Goal: Transaction & Acquisition: Purchase product/service

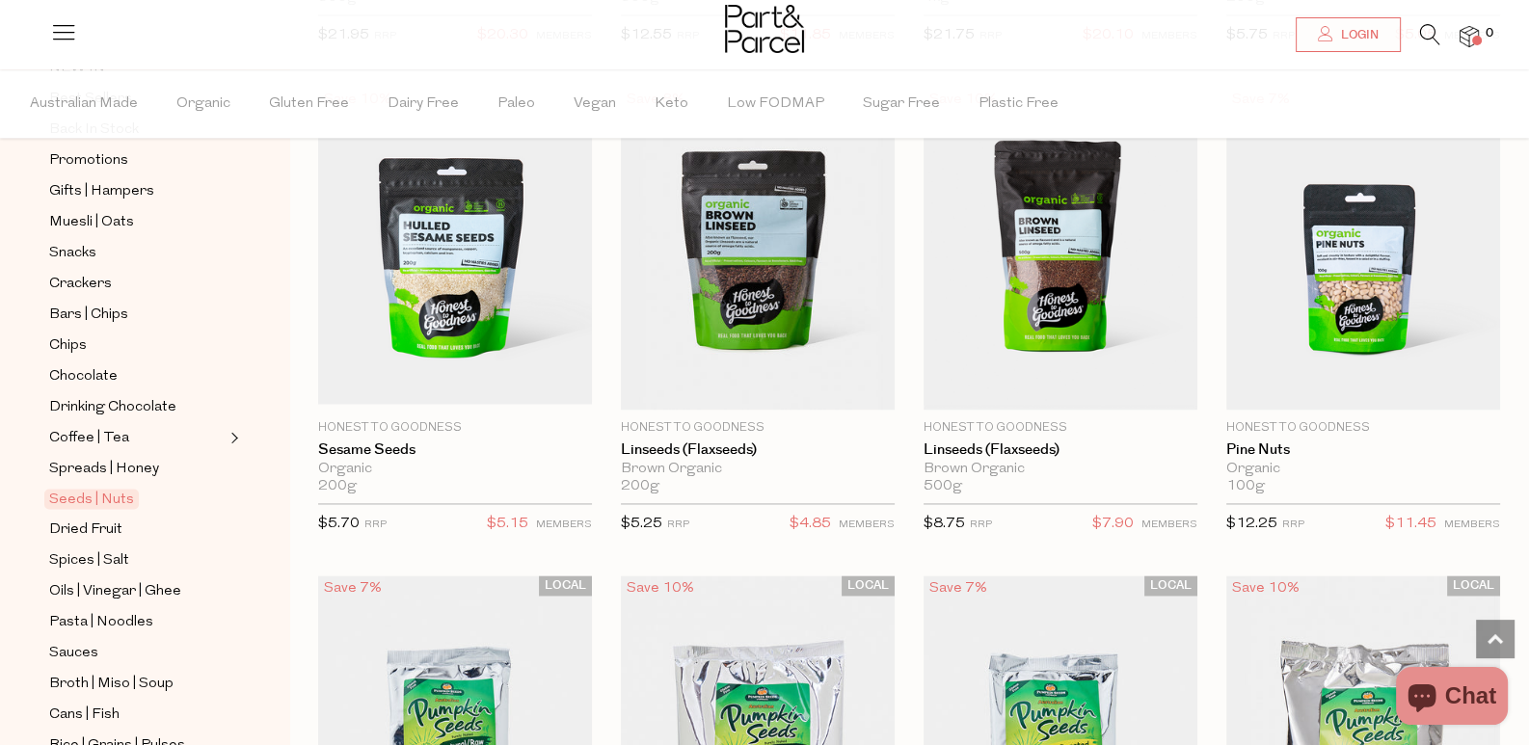
scroll to position [3567, 0]
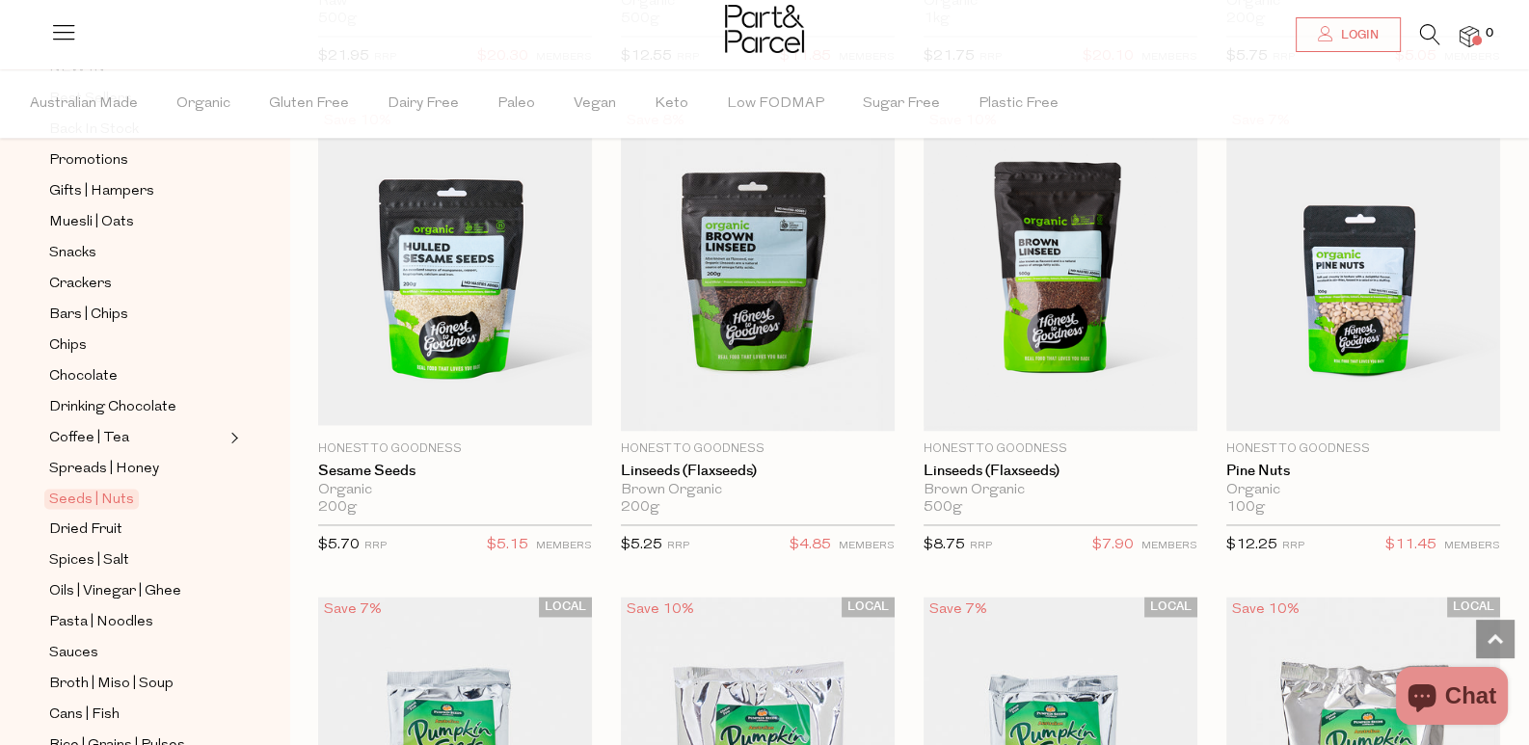
click at [1420, 33] on icon at bounding box center [1430, 34] width 20 height 21
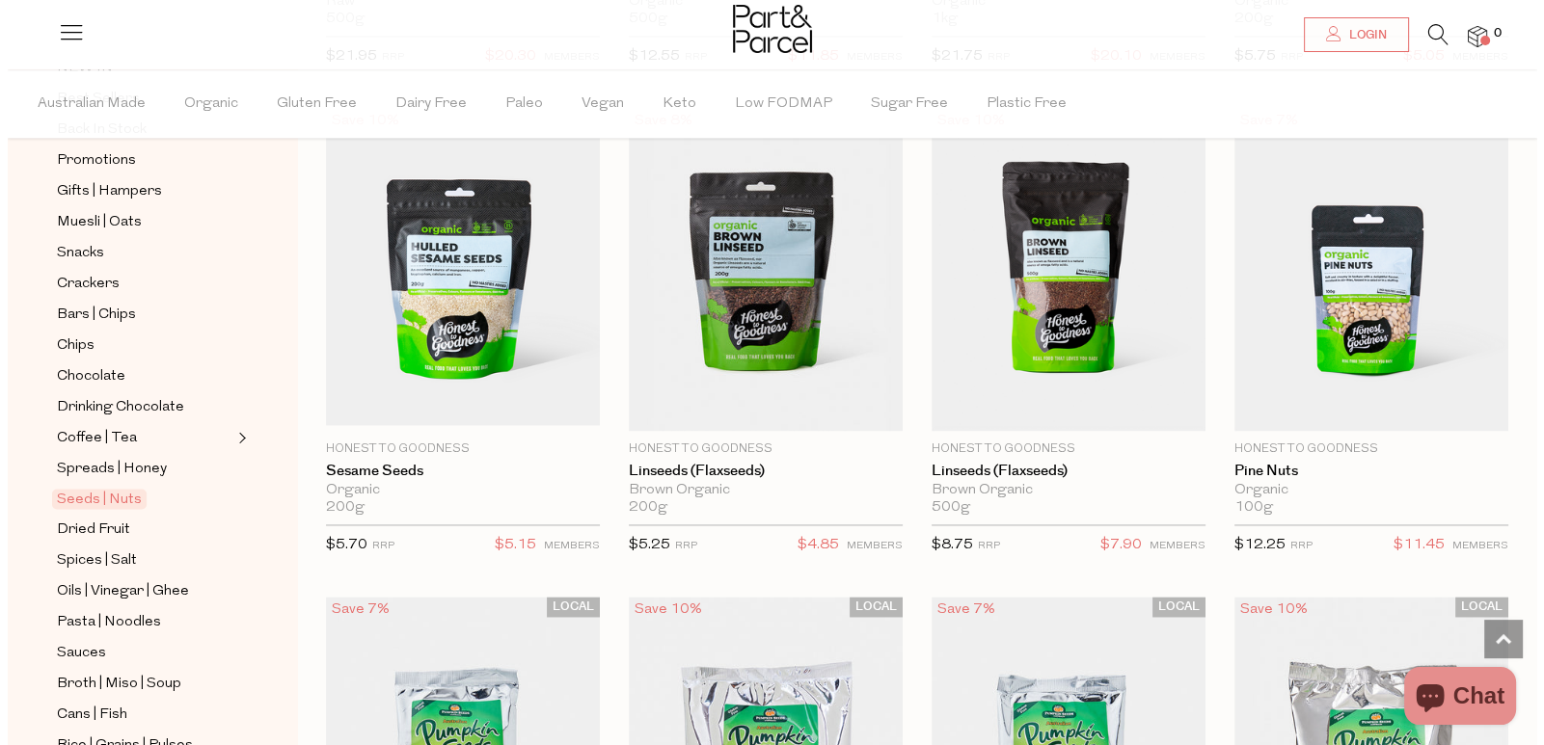
scroll to position [3595, 0]
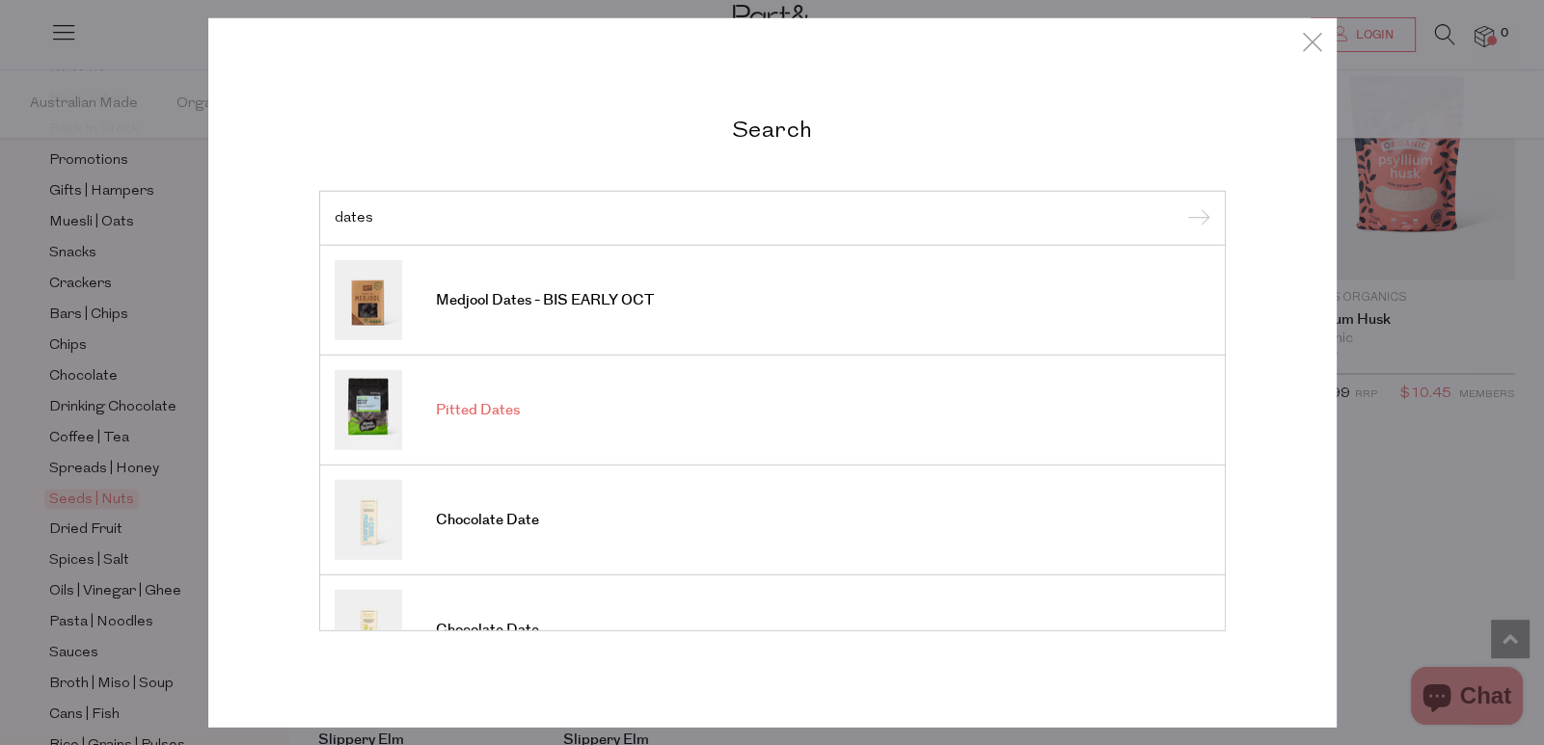
type input "dates"
click at [603, 382] on link "Pitted Dates" at bounding box center [773, 410] width 876 height 80
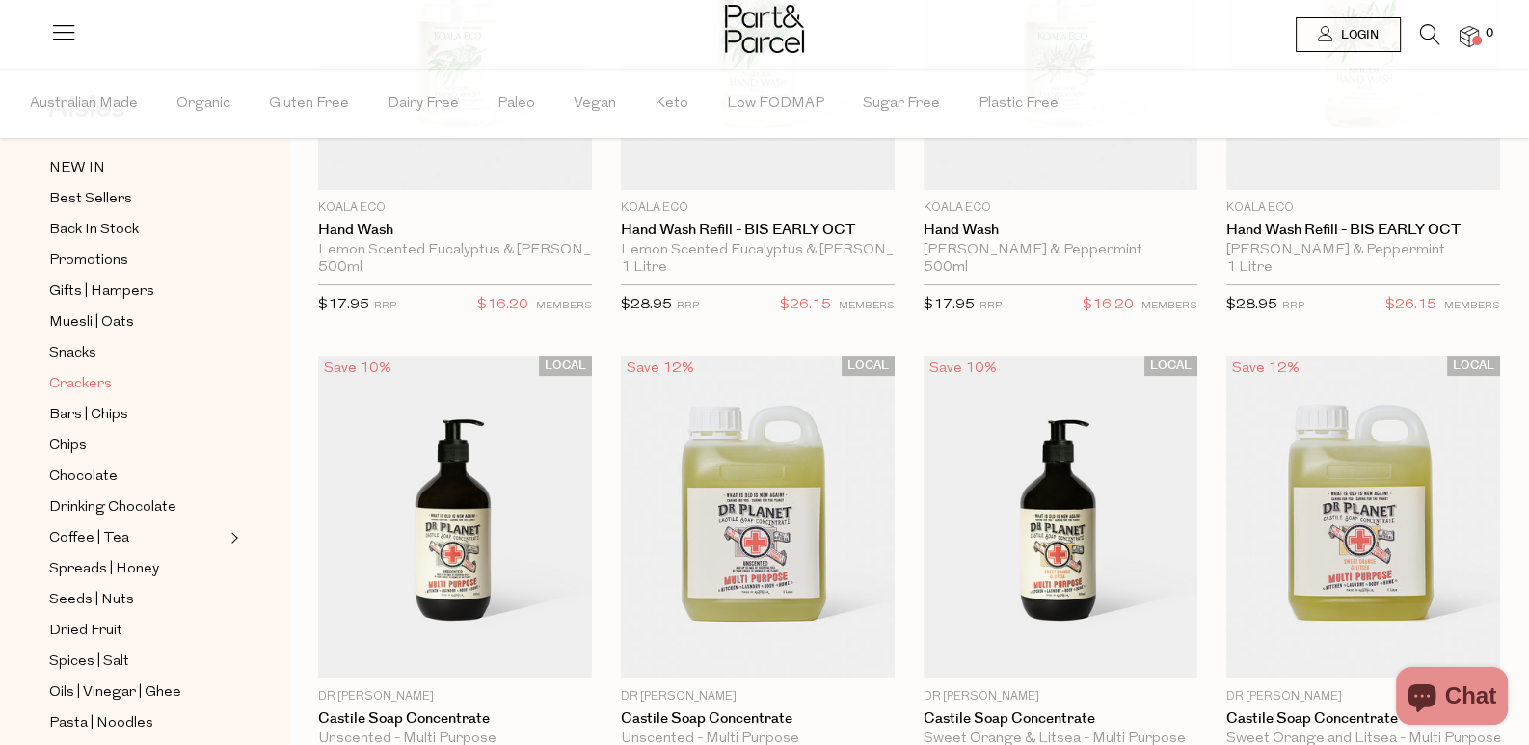
scroll to position [192, 0]
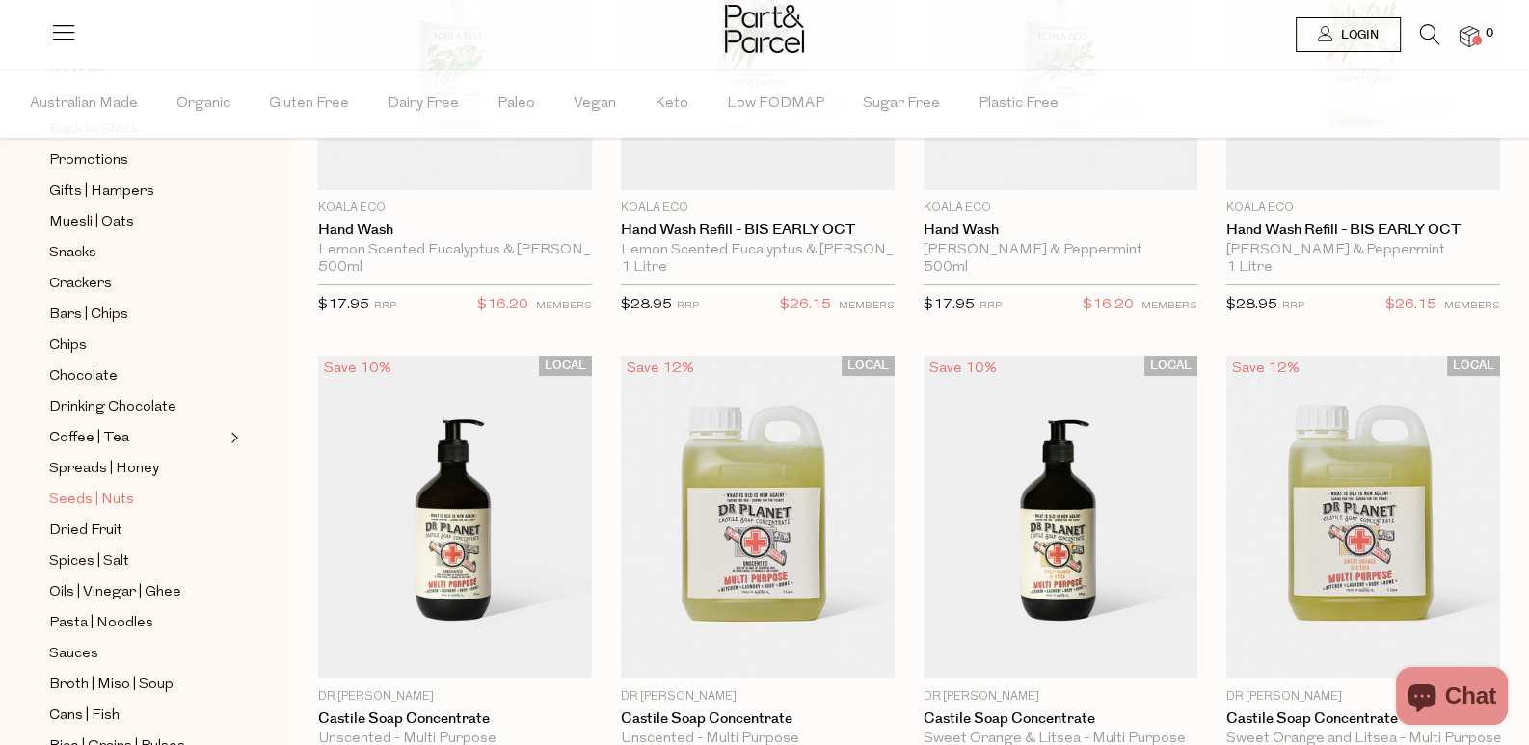
click at [92, 489] on span "Seeds | Nuts" at bounding box center [91, 500] width 85 height 23
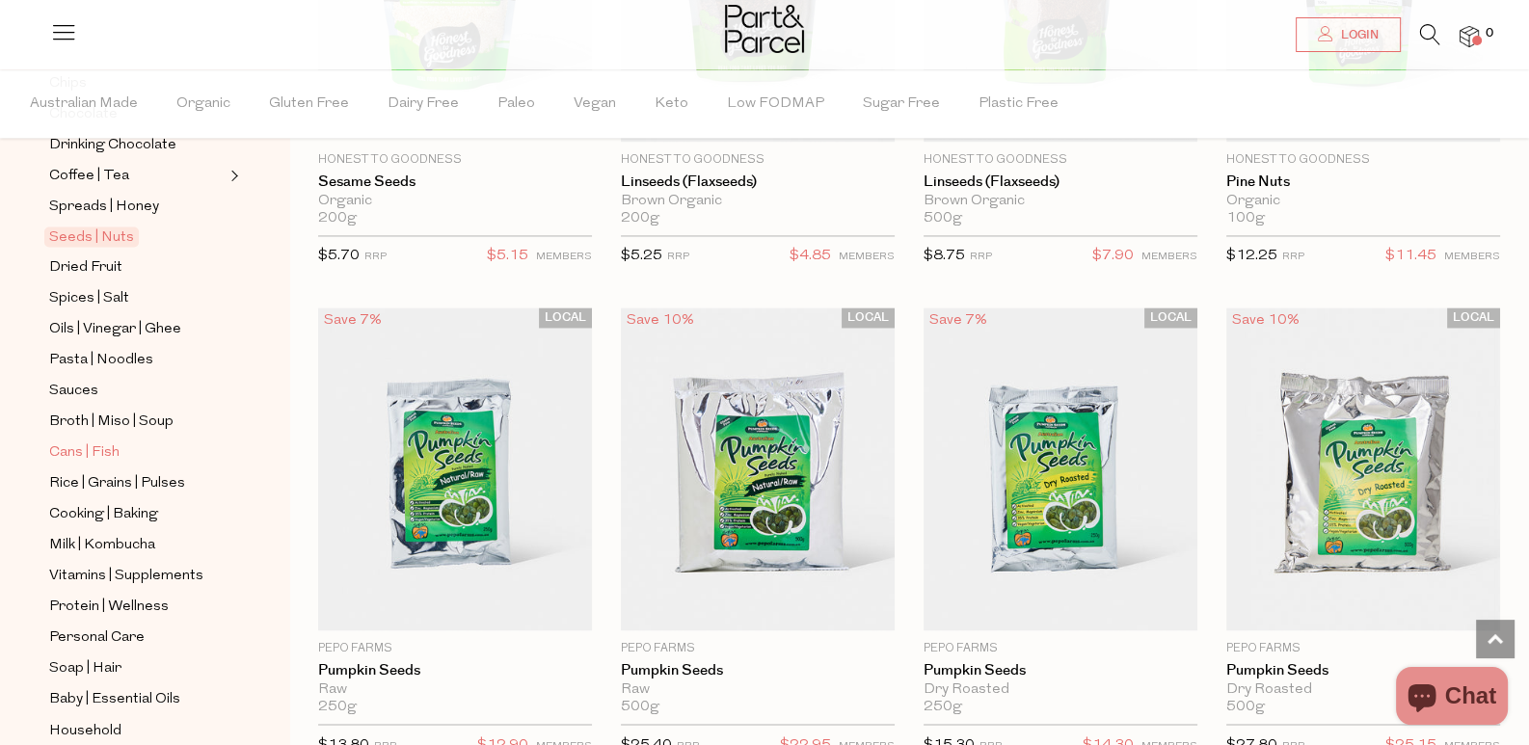
scroll to position [481, 0]
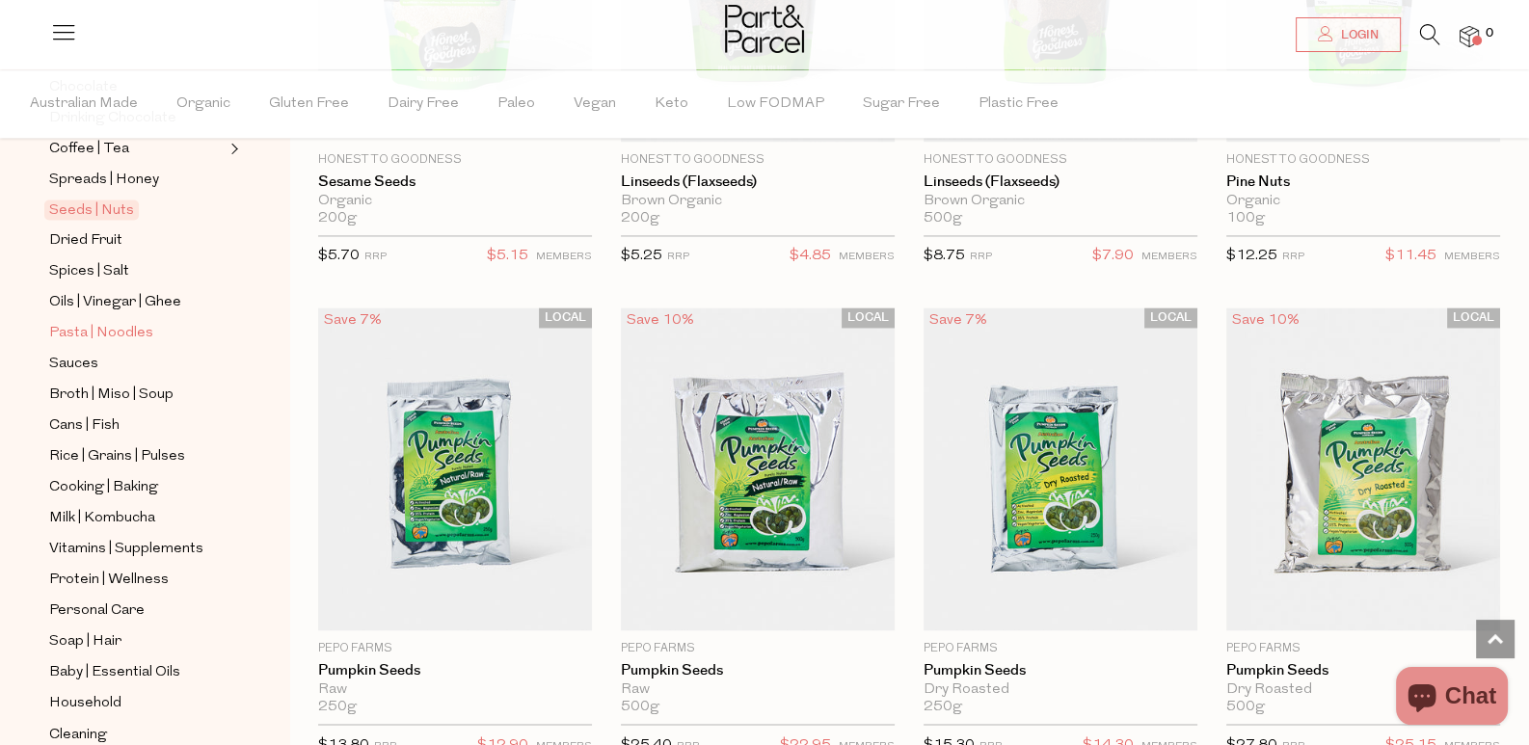
click at [72, 322] on span "Pasta | Noodles" at bounding box center [101, 333] width 104 height 23
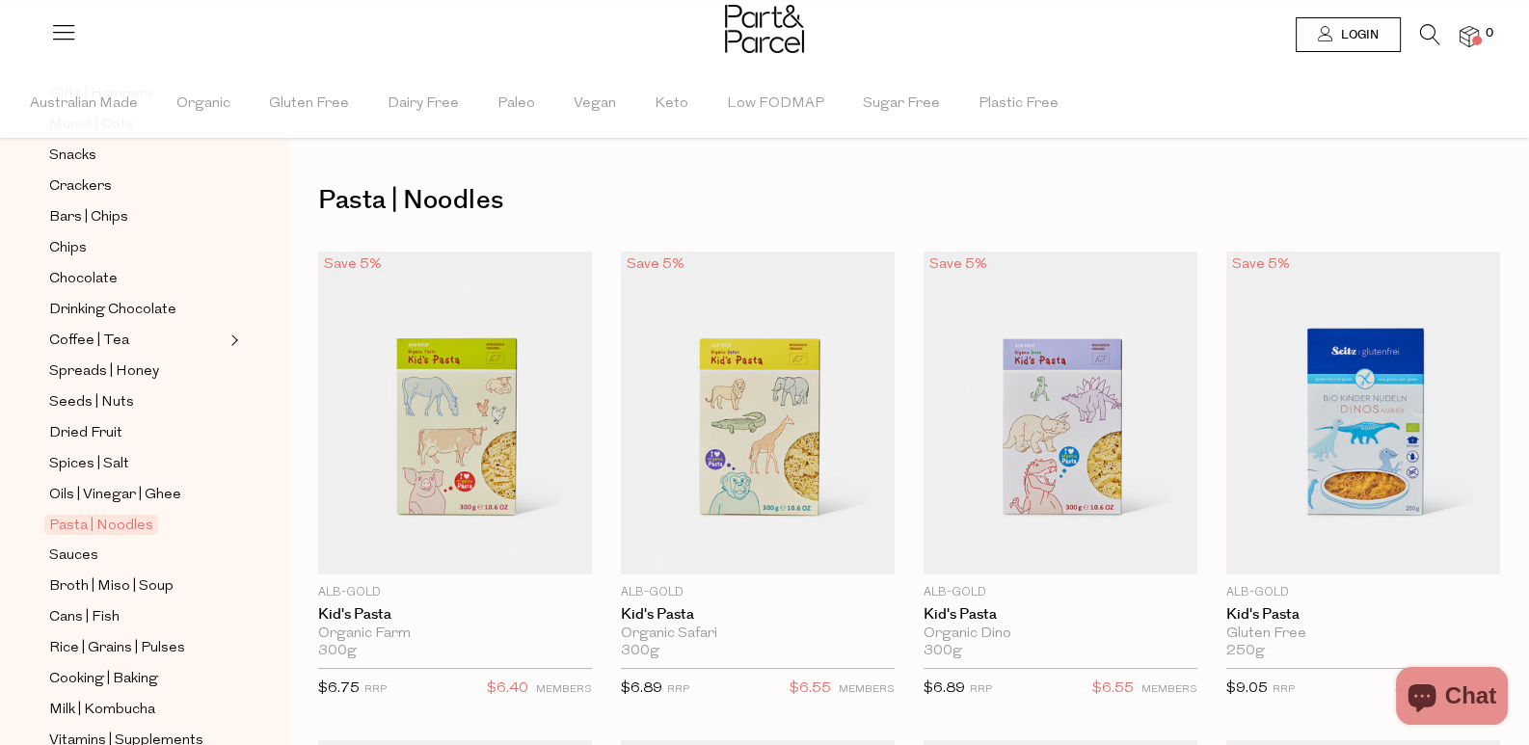
scroll to position [481, 0]
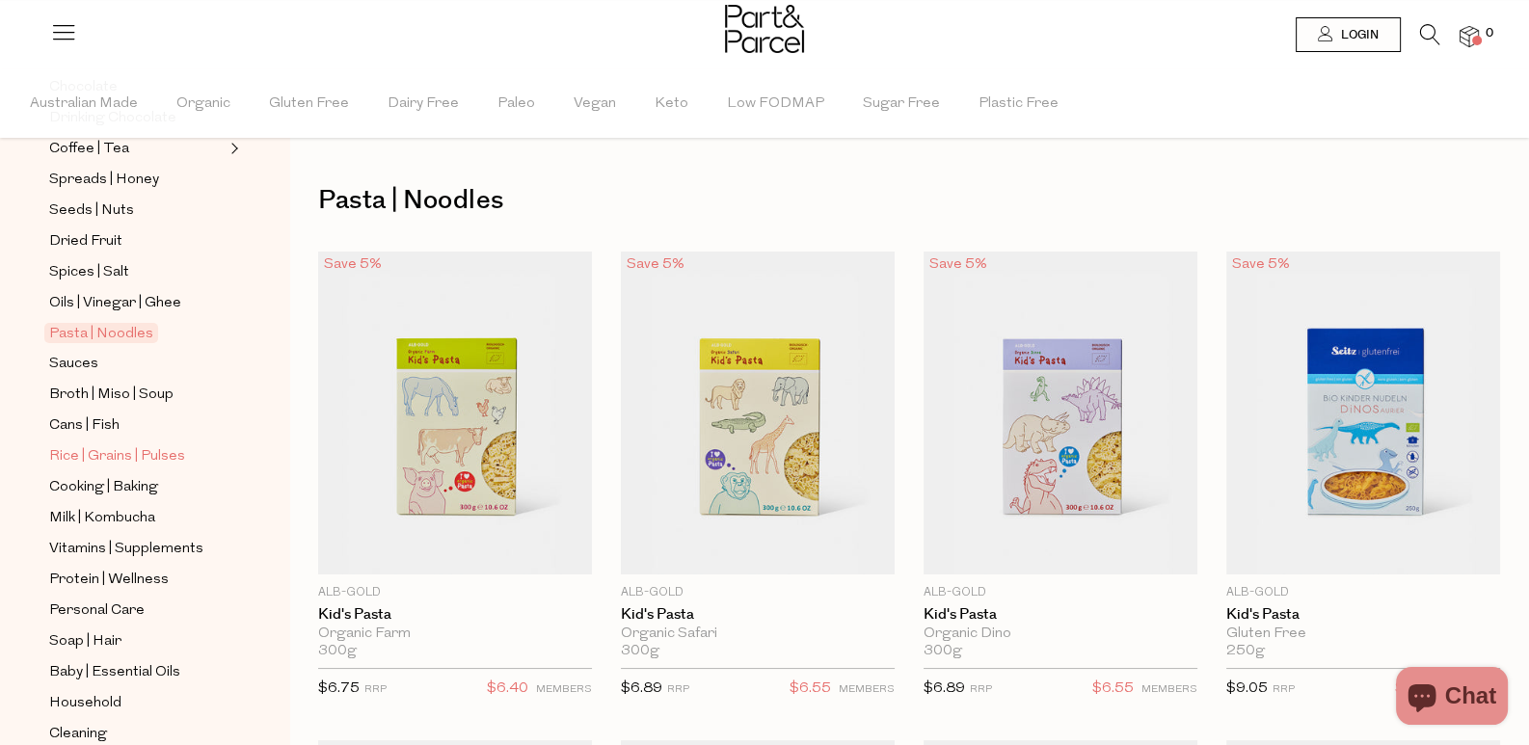
click at [135, 446] on span "Rice | Grains | Pulses" at bounding box center [117, 457] width 136 height 23
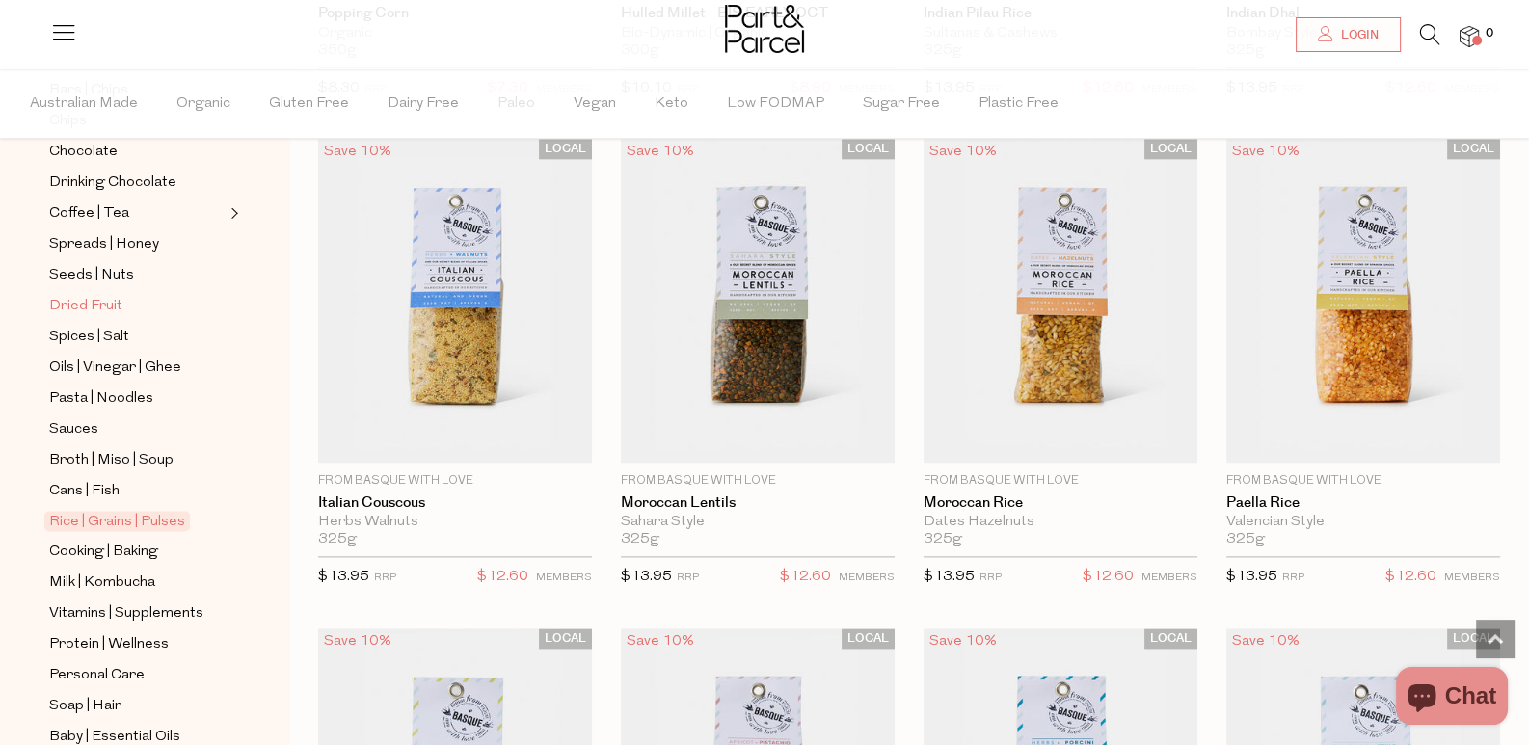
scroll to position [481, 0]
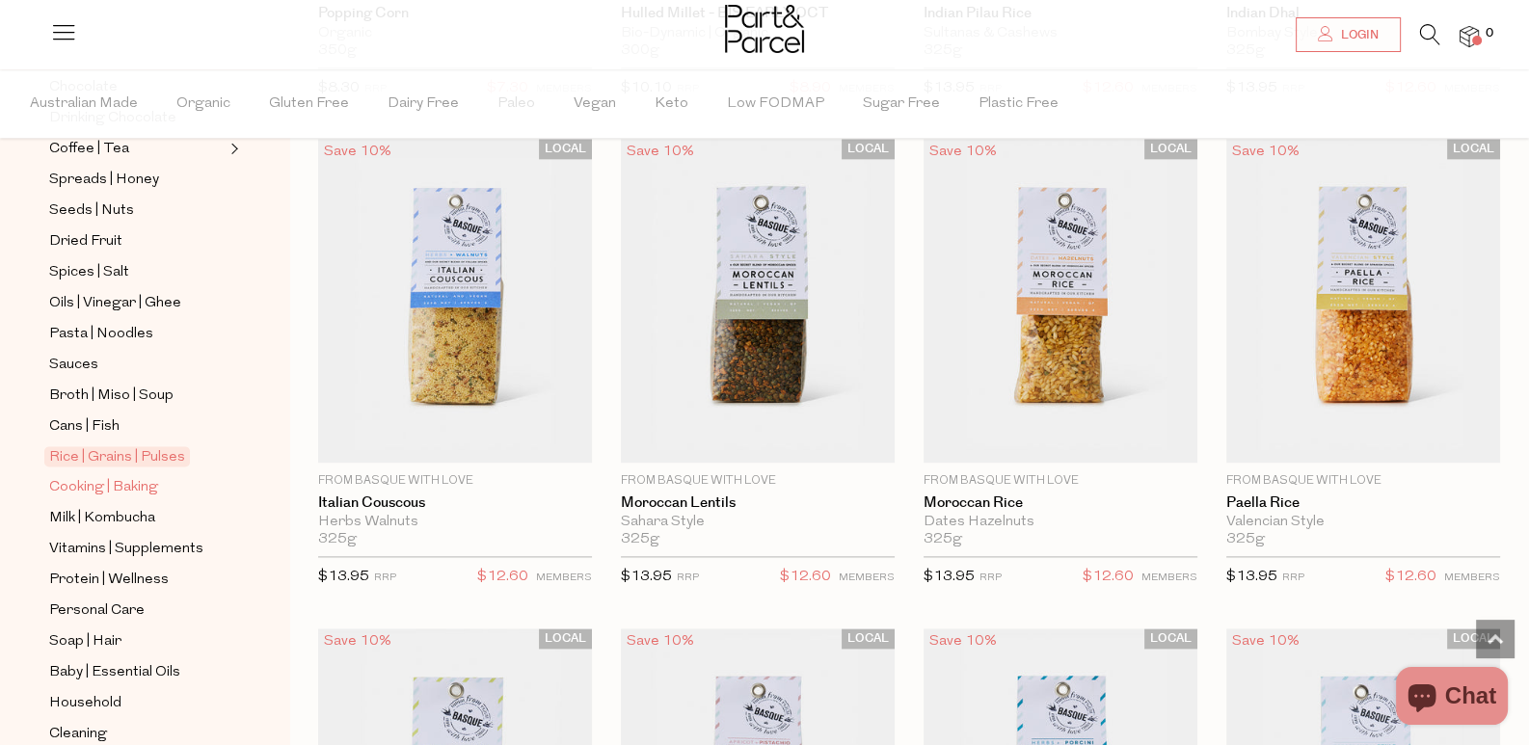
click at [105, 476] on span "Cooking | Baking" at bounding box center [103, 487] width 109 height 23
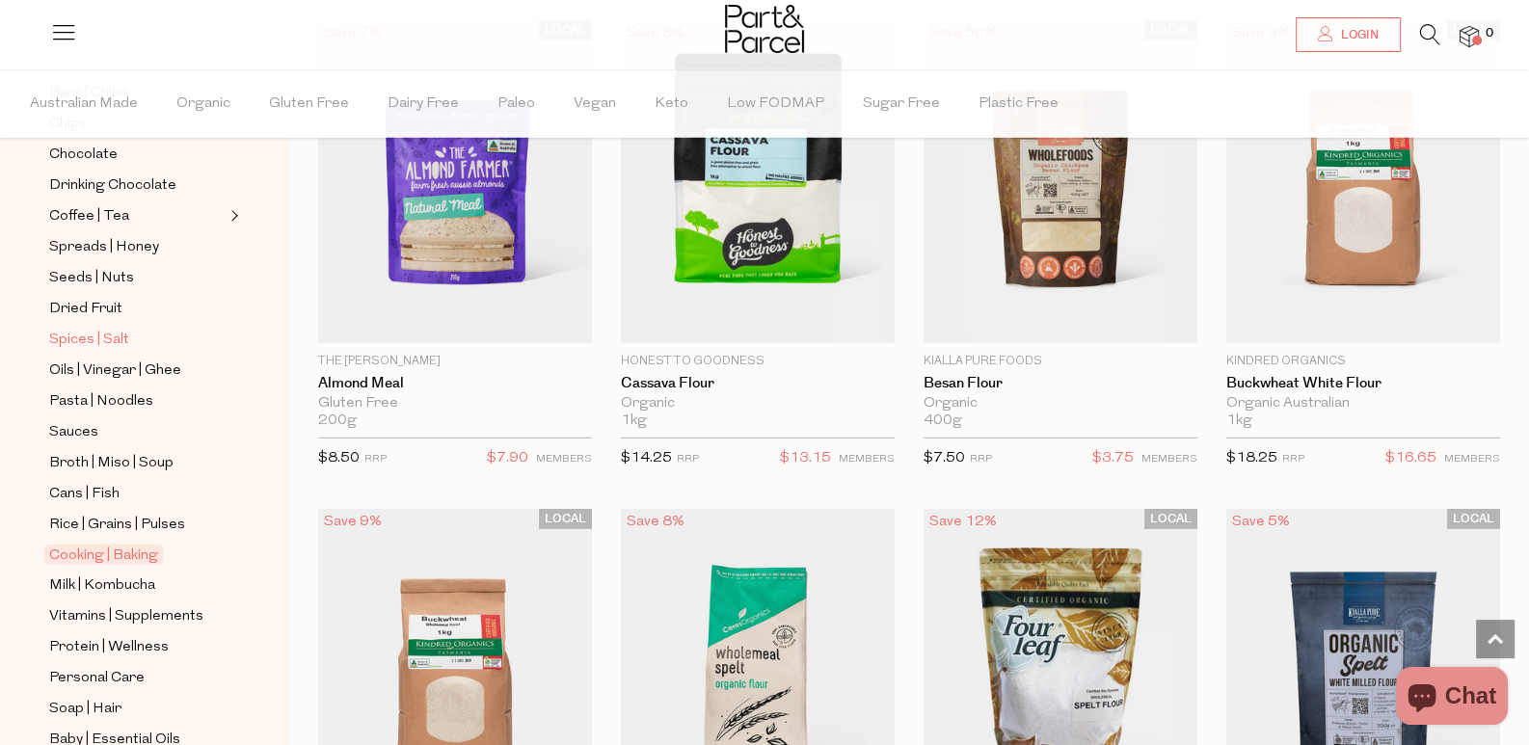
scroll to position [385, 0]
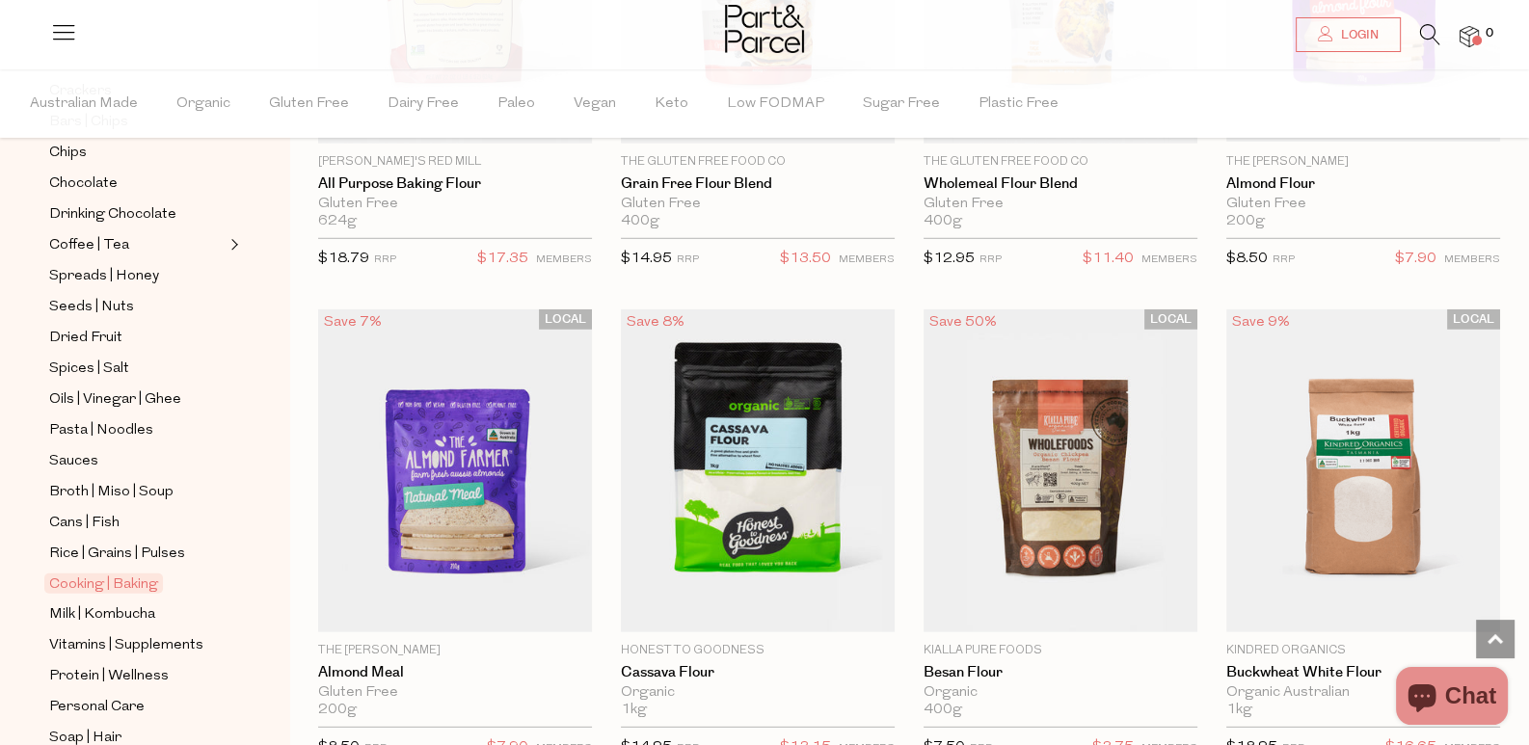
click at [1436, 41] on icon at bounding box center [1430, 34] width 20 height 21
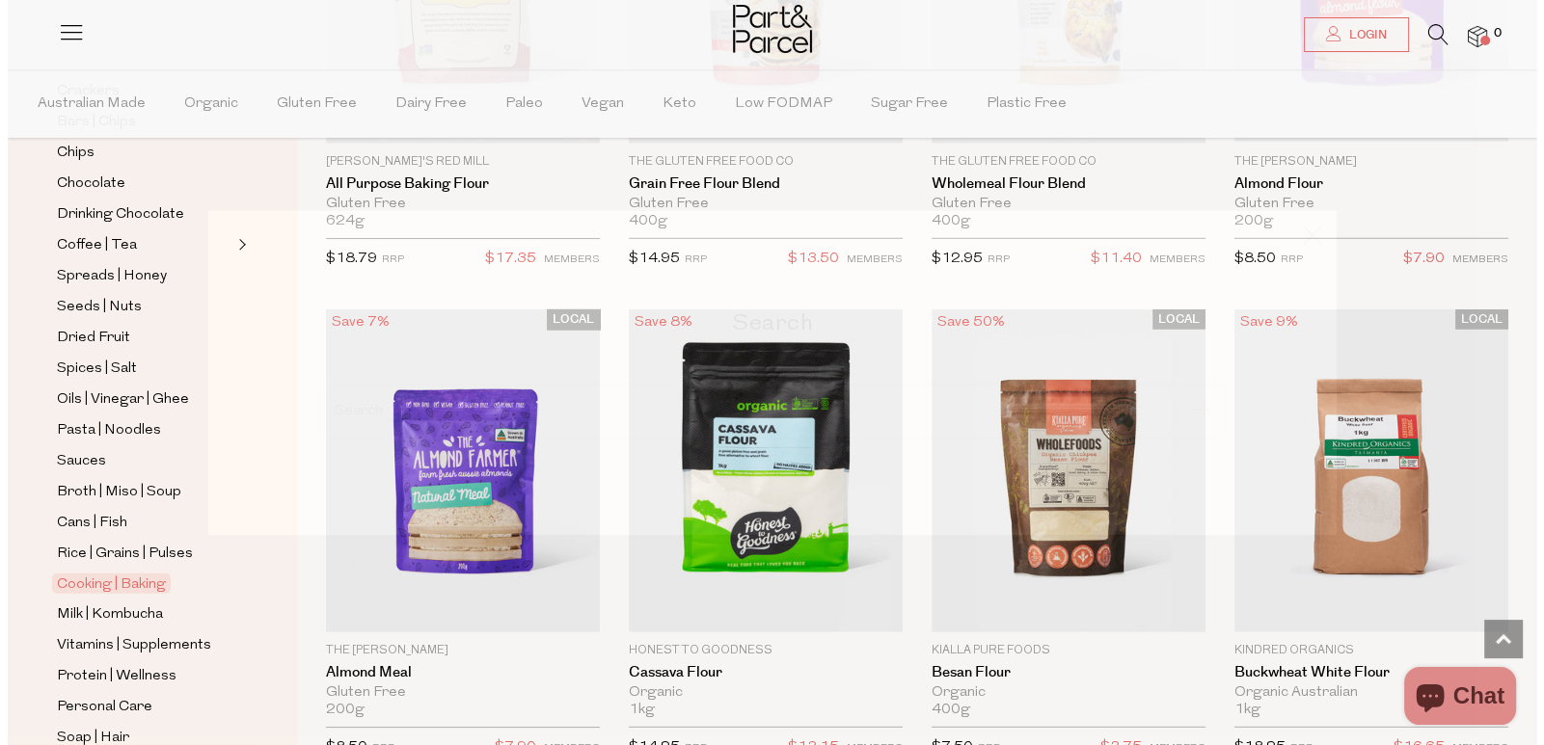
scroll to position [6861, 0]
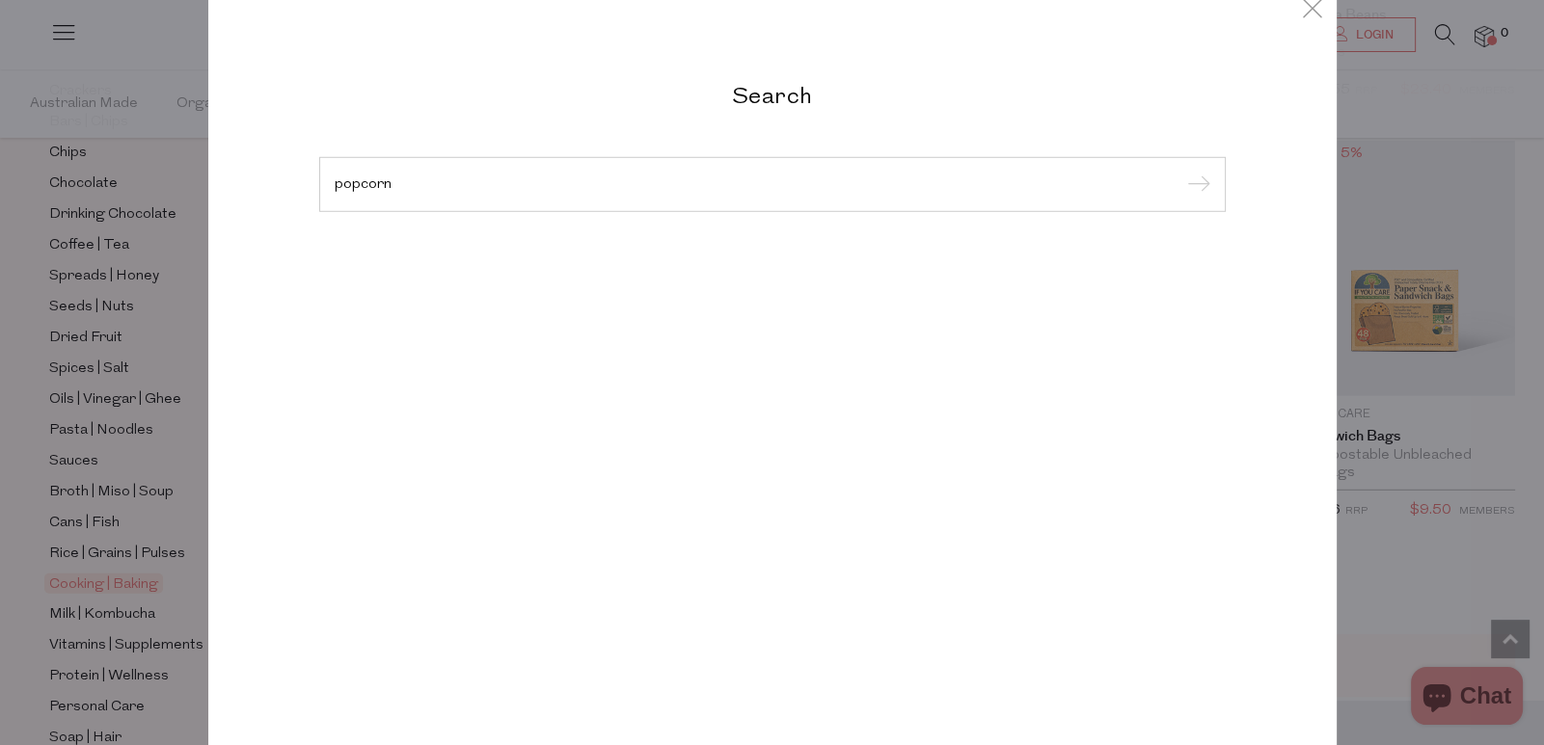
type input "popcorn"
click at [1181, 171] on input "submit" at bounding box center [1195, 185] width 29 height 29
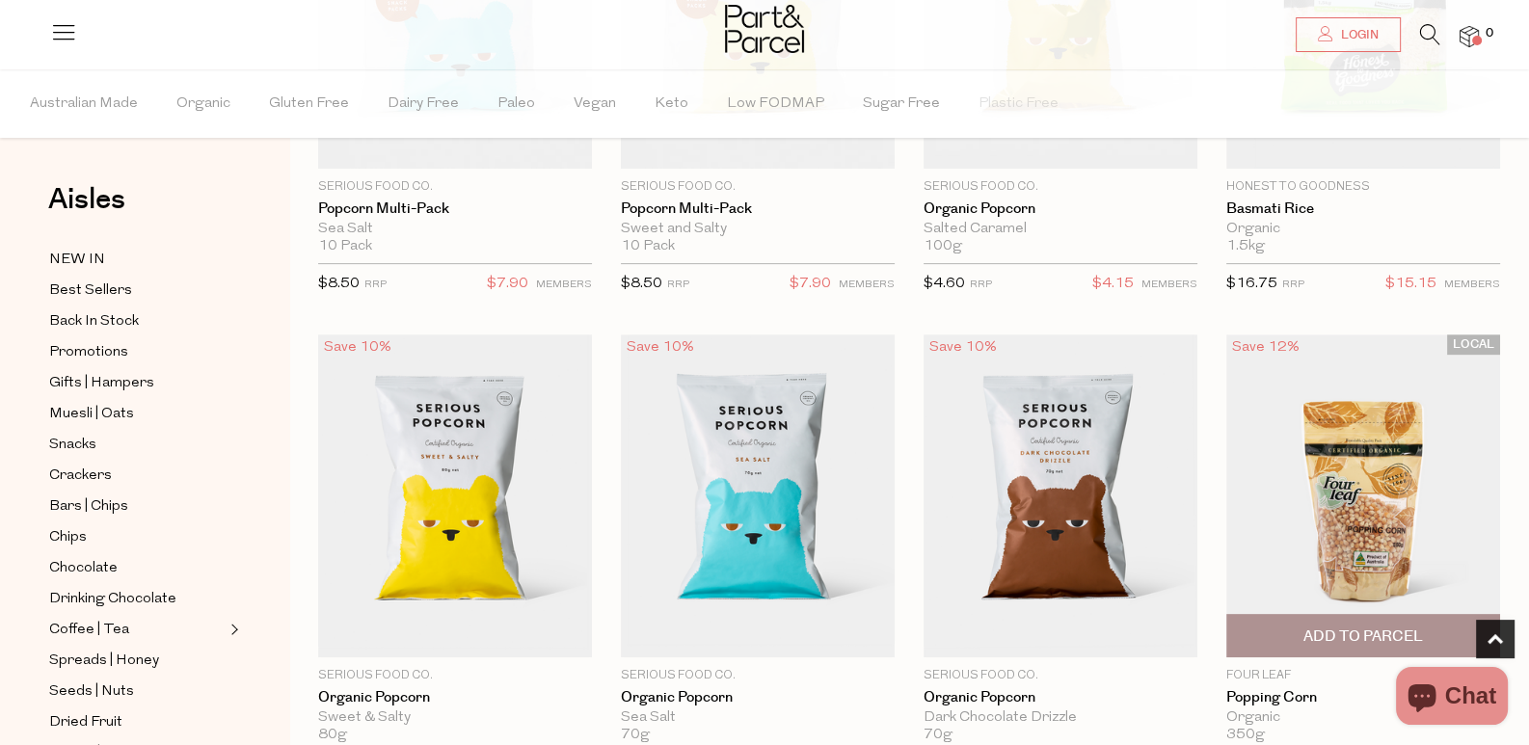
scroll to position [867, 0]
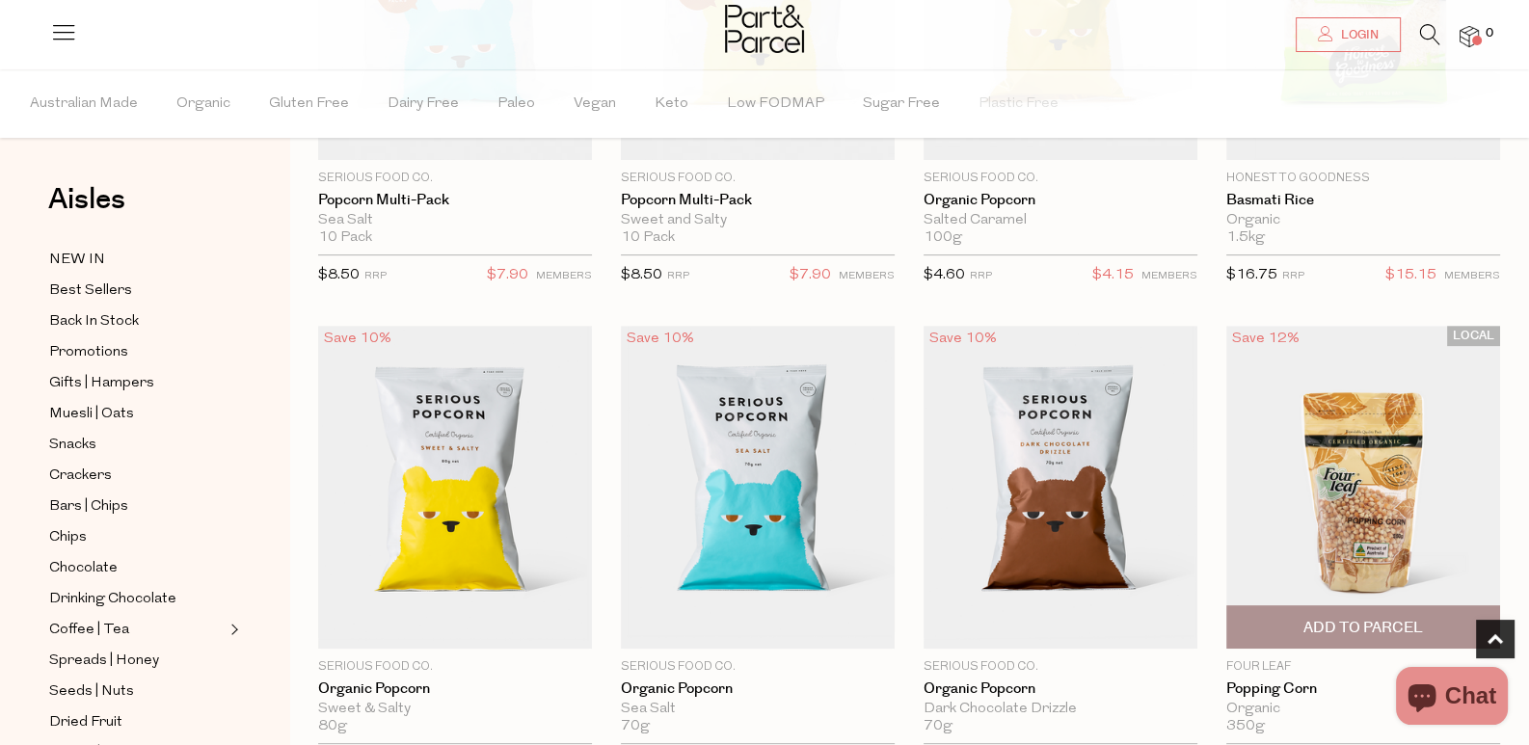
click at [1227, 374] on img at bounding box center [1364, 487] width 274 height 323
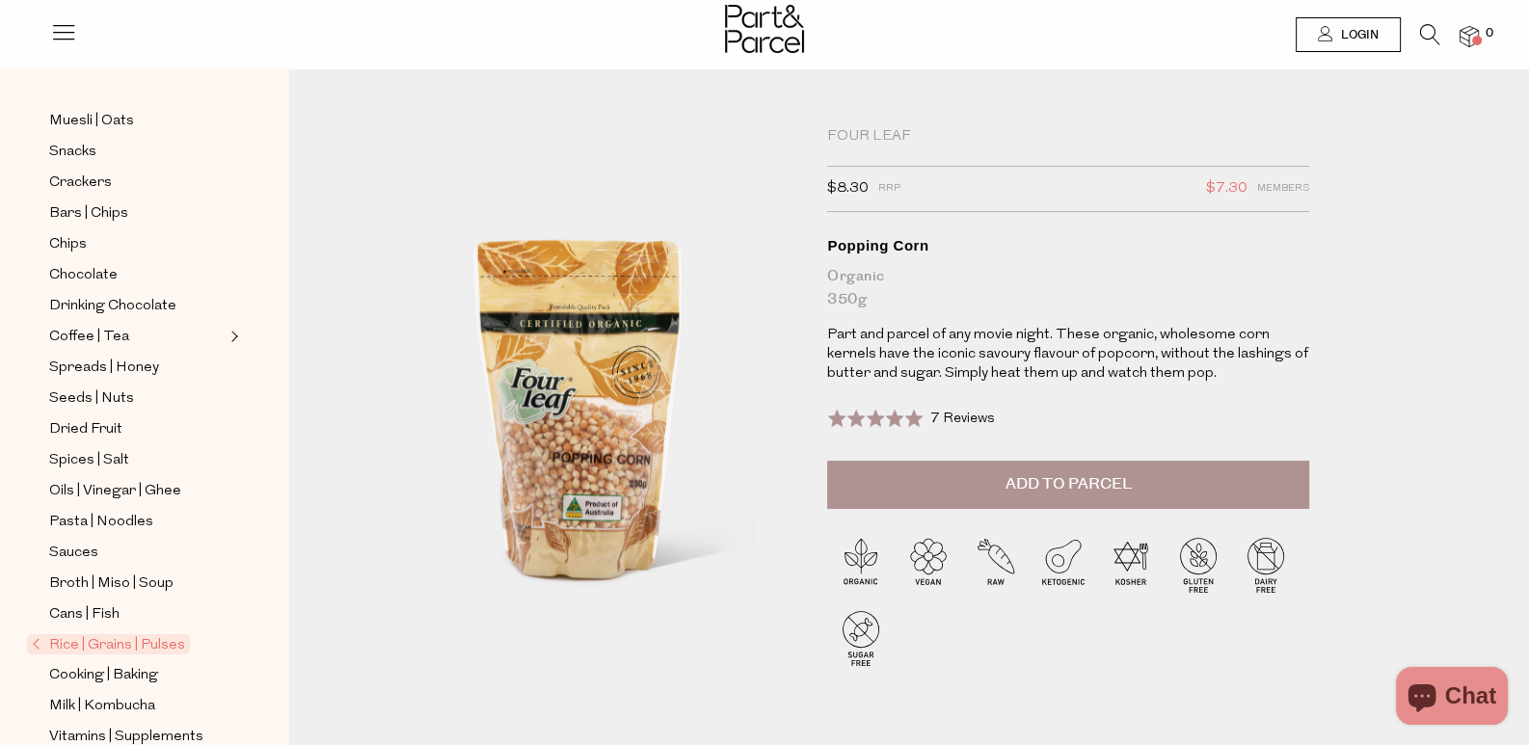
scroll to position [289, 0]
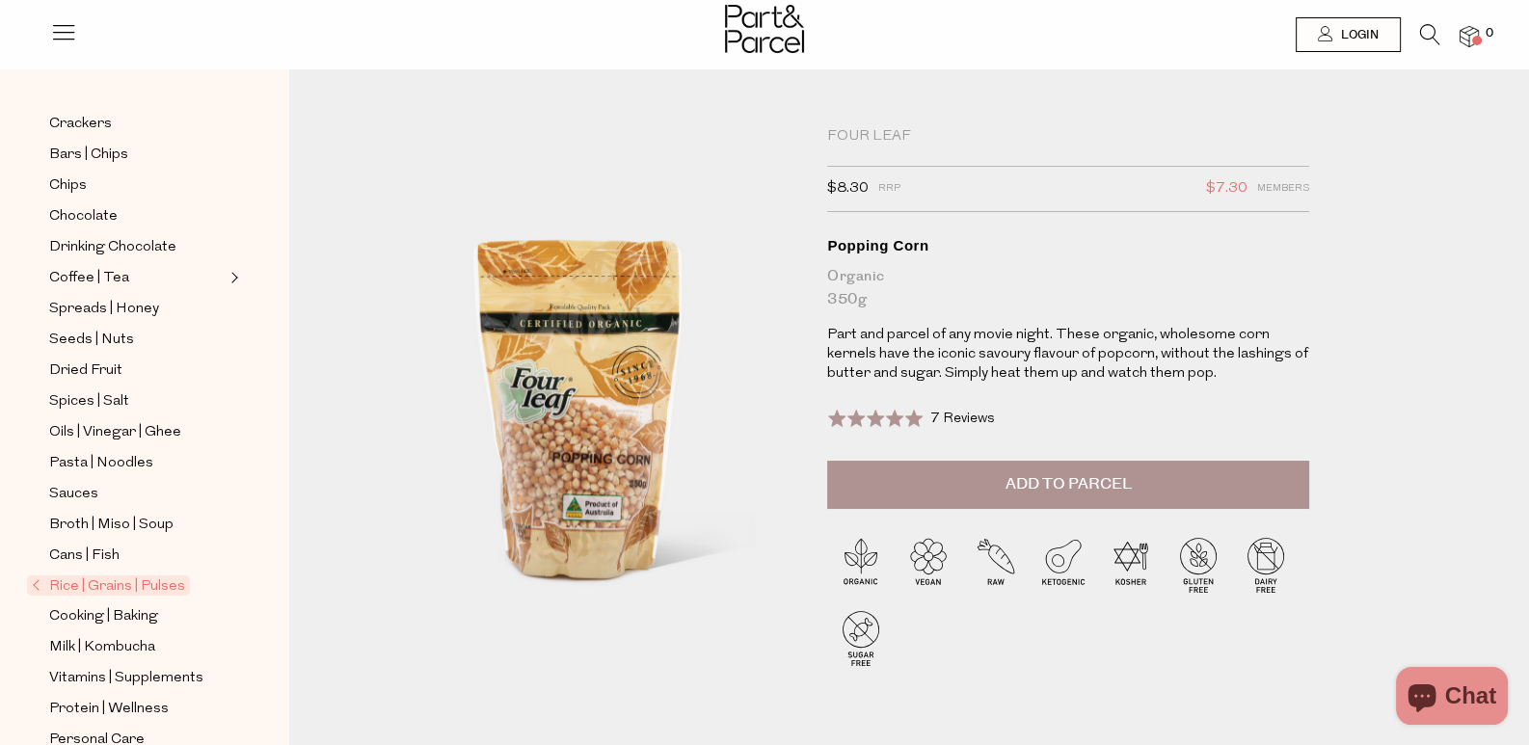
click at [141, 576] on span "Rice | Grains | Pulses" at bounding box center [108, 586] width 163 height 20
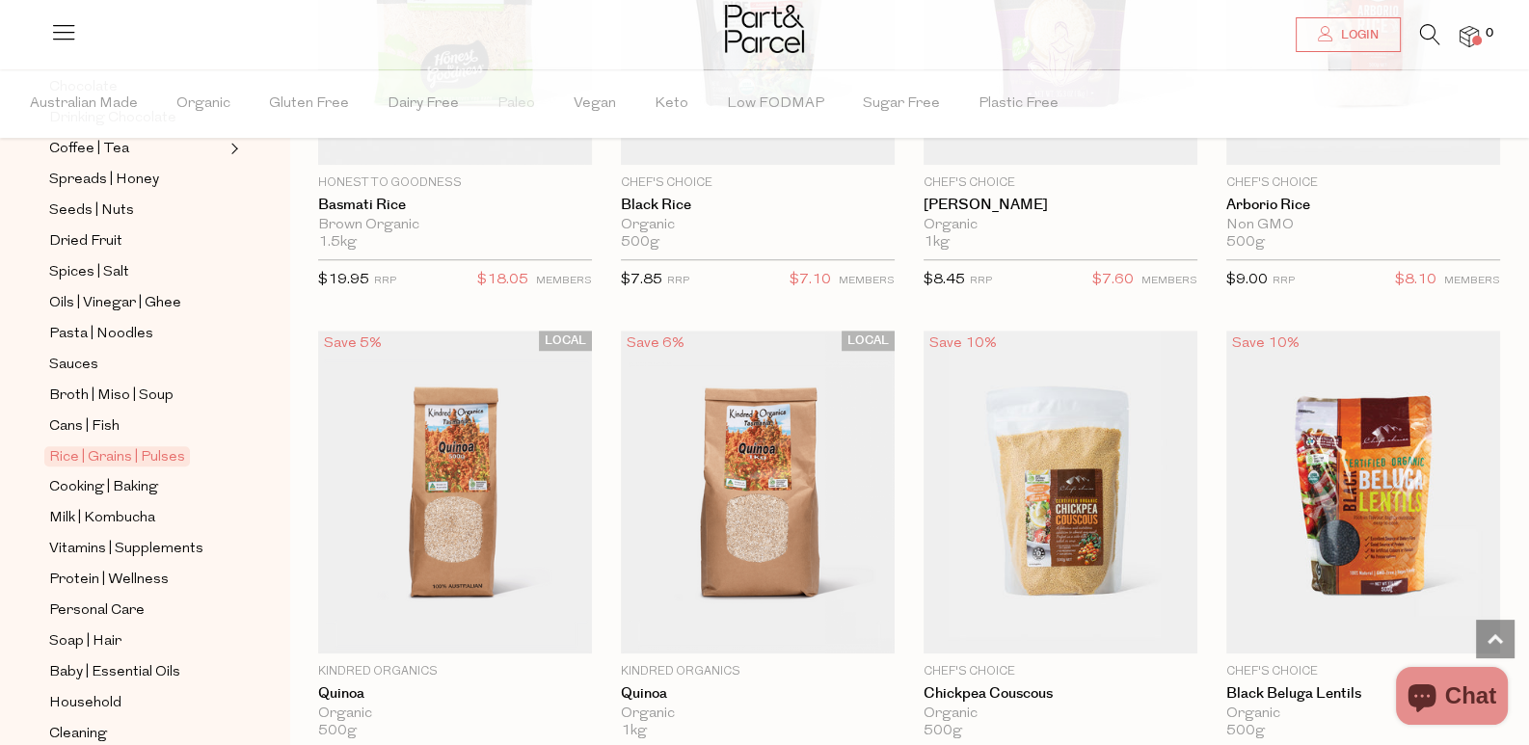
scroll to position [1996, 0]
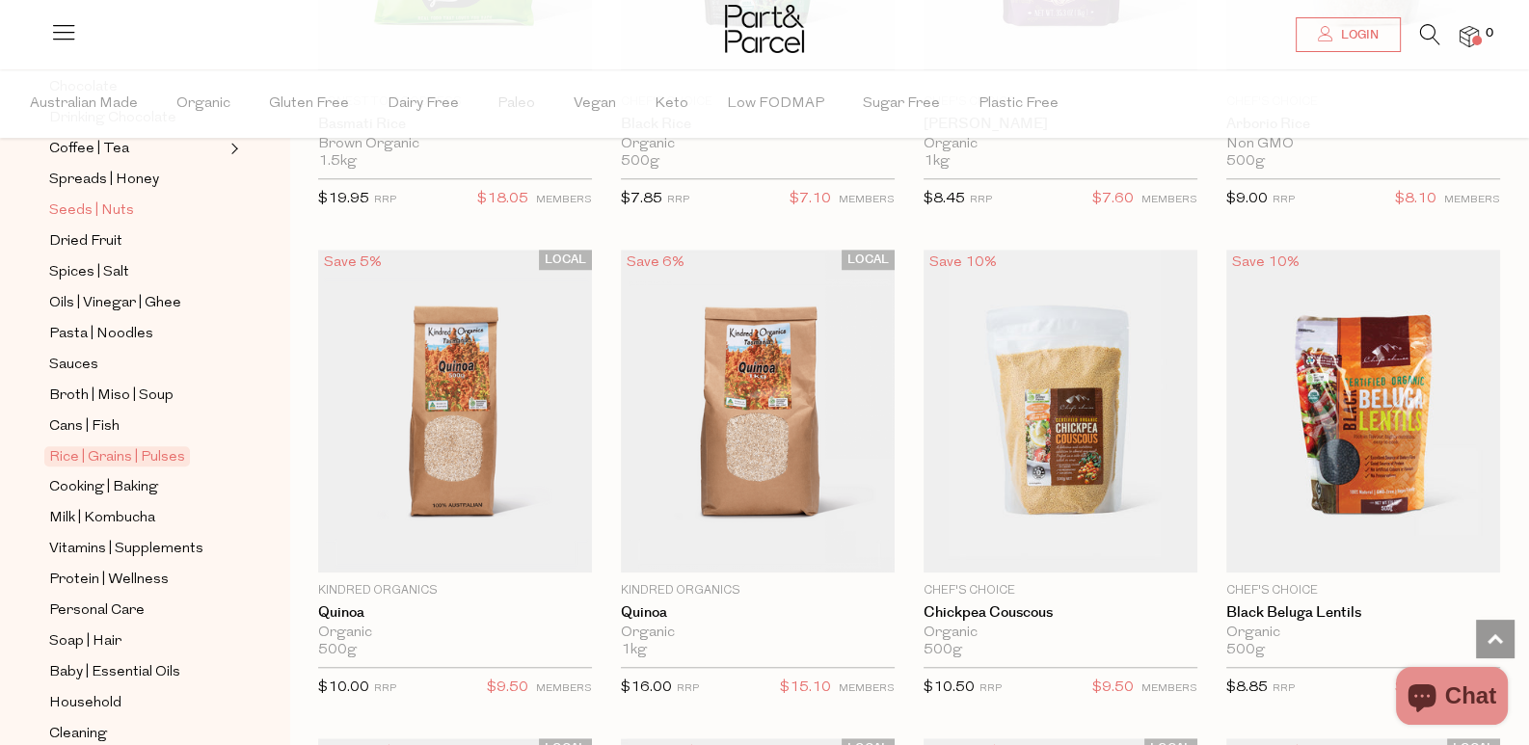
click at [121, 200] on span "Seeds | Nuts" at bounding box center [91, 211] width 85 height 23
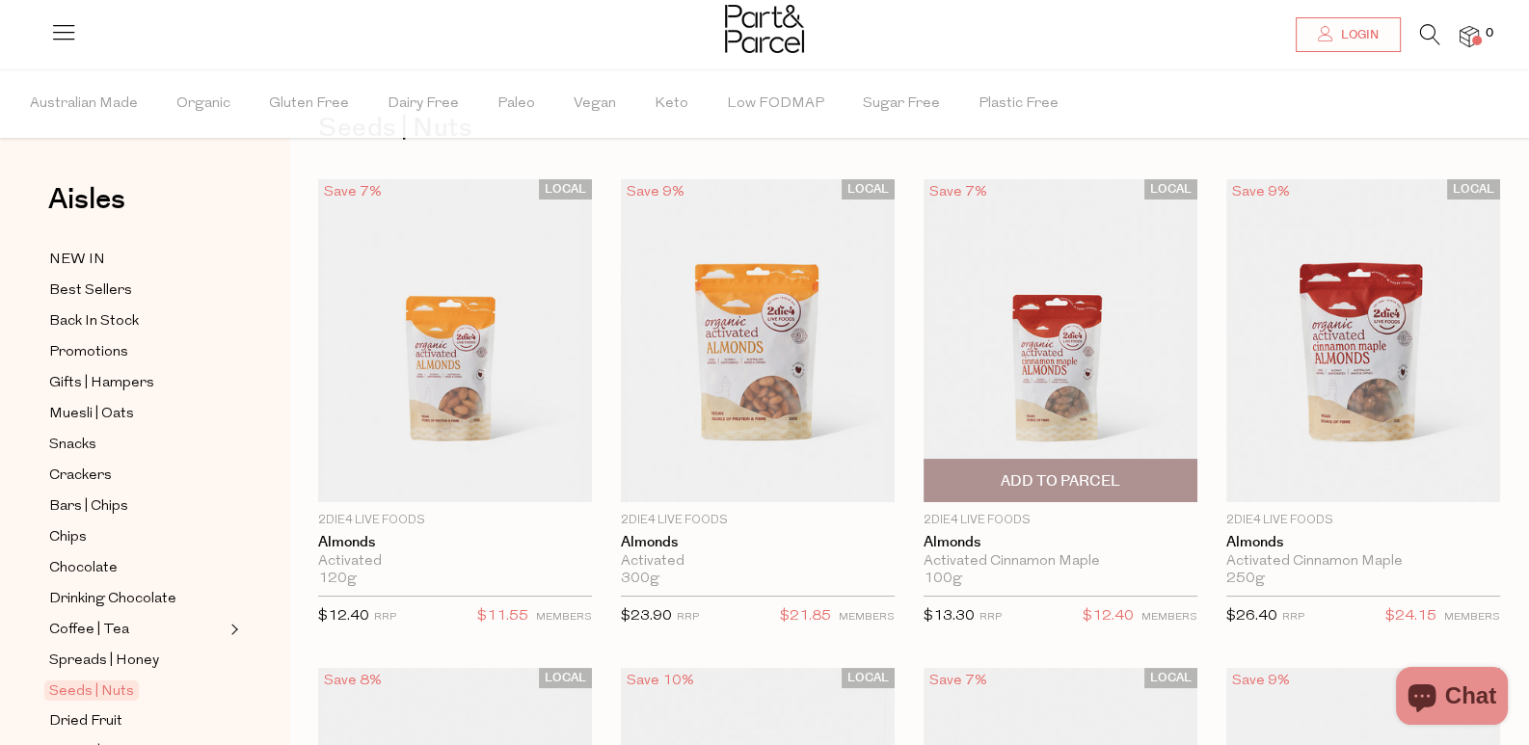
scroll to position [95, 0]
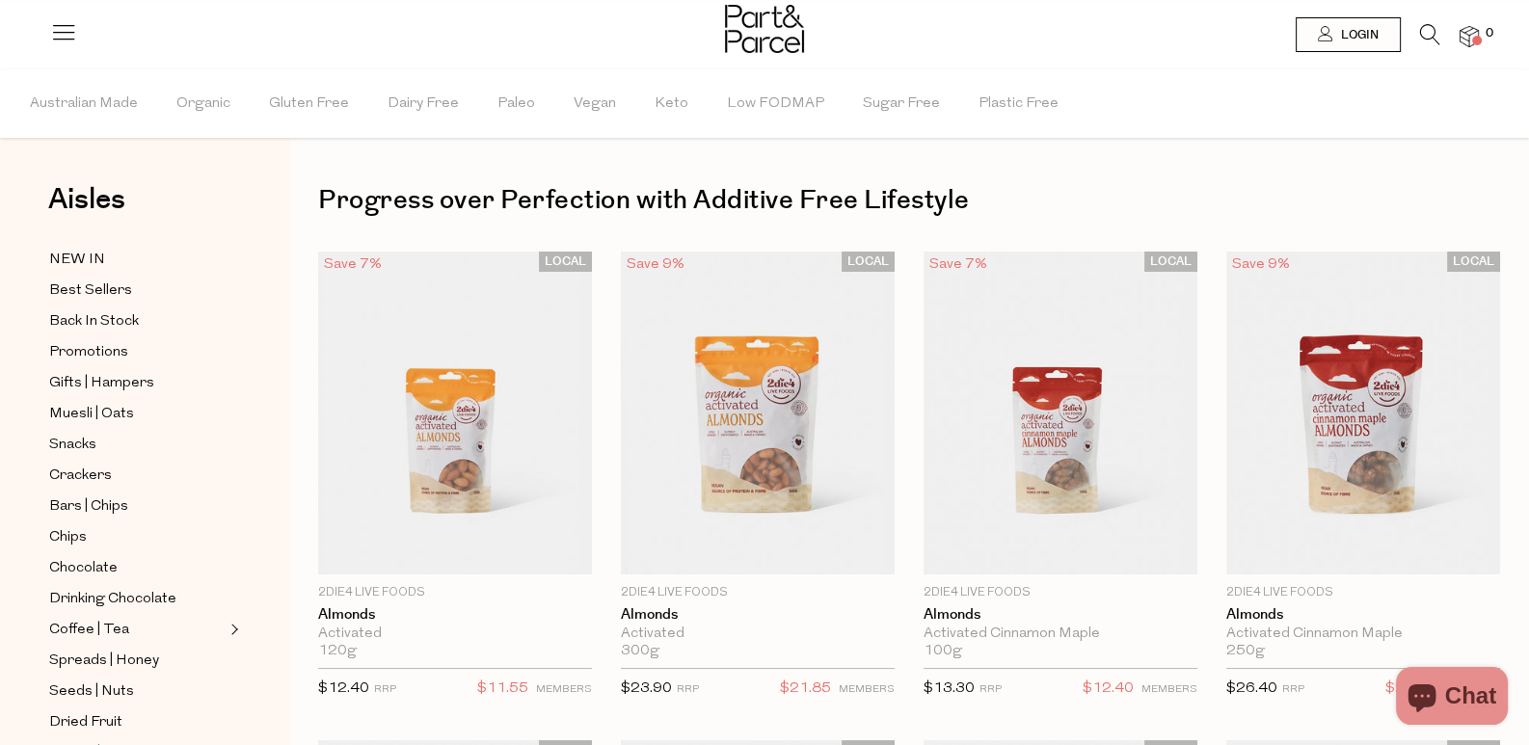
click at [1123, 78] on ul "Australian Made Organic Gluten Free Dairy Free Paleo Vegan Keto Low FODMAP Suga…" at bounding box center [765, 103] width 1528 height 68
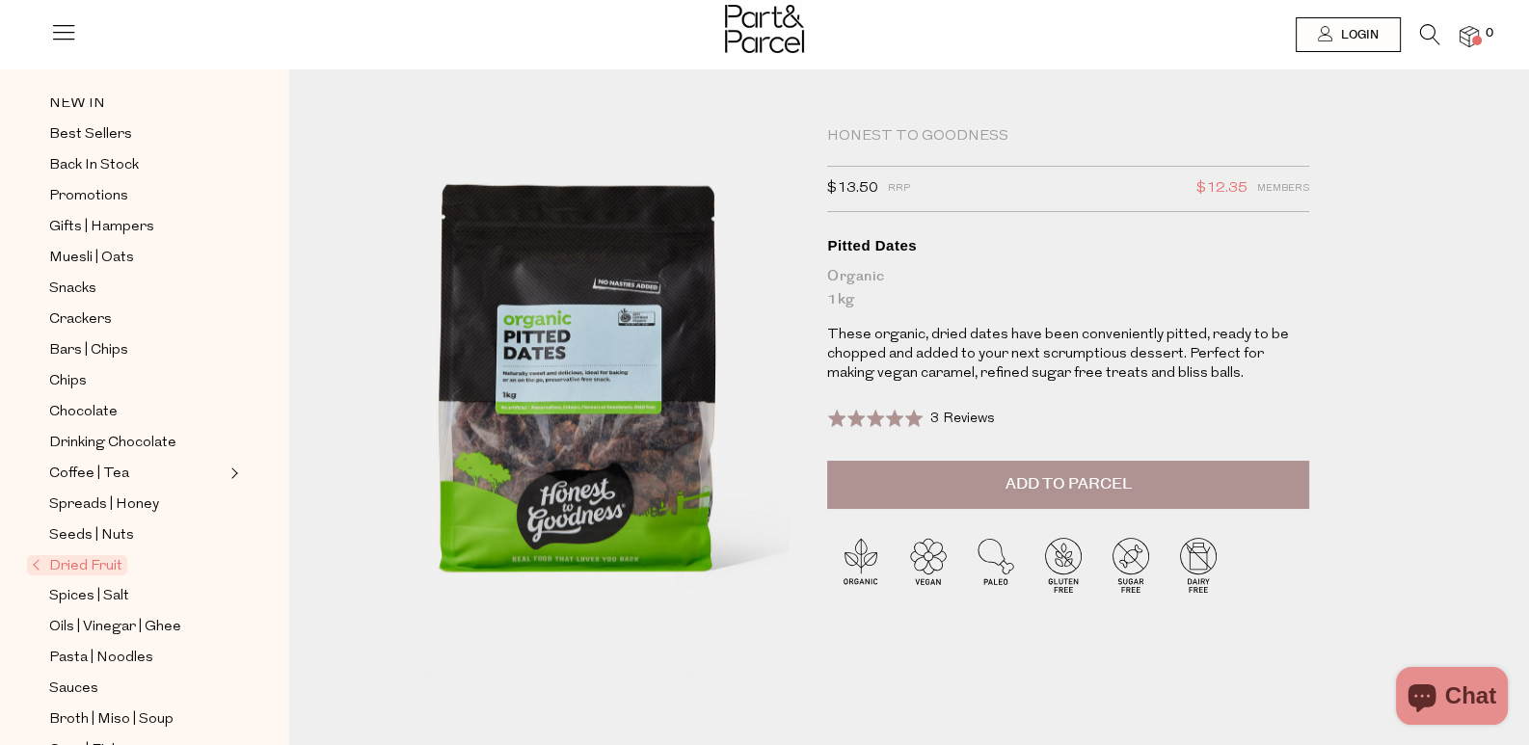
scroll to position [192, 0]
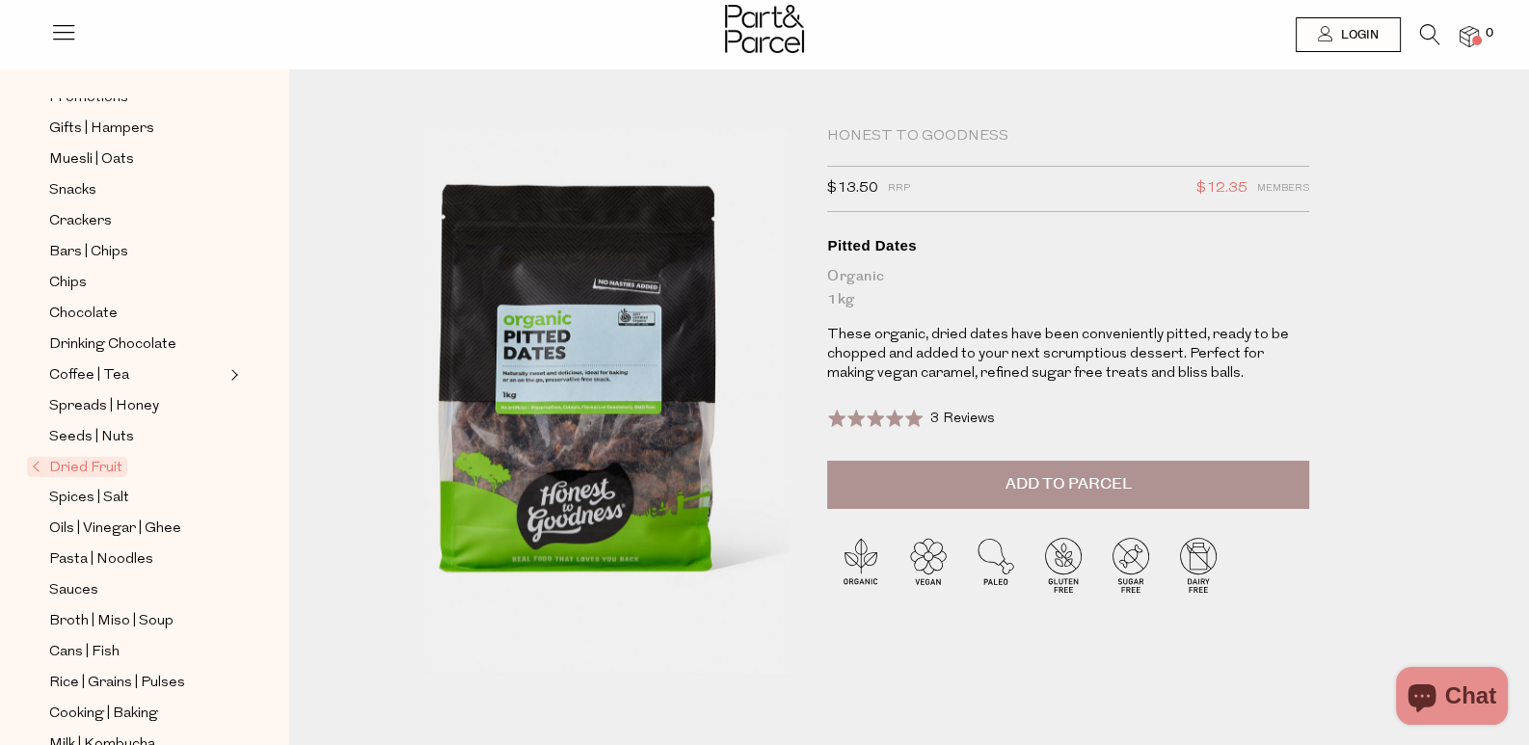
click at [82, 438] on ul "NEW IN Best Sellers Back In Stock Promotions Gifts | Hampers Muesli | Oats Snac…" at bounding box center [144, 514] width 206 height 1042
click at [81, 457] on span "Dried Fruit" at bounding box center [77, 467] width 100 height 20
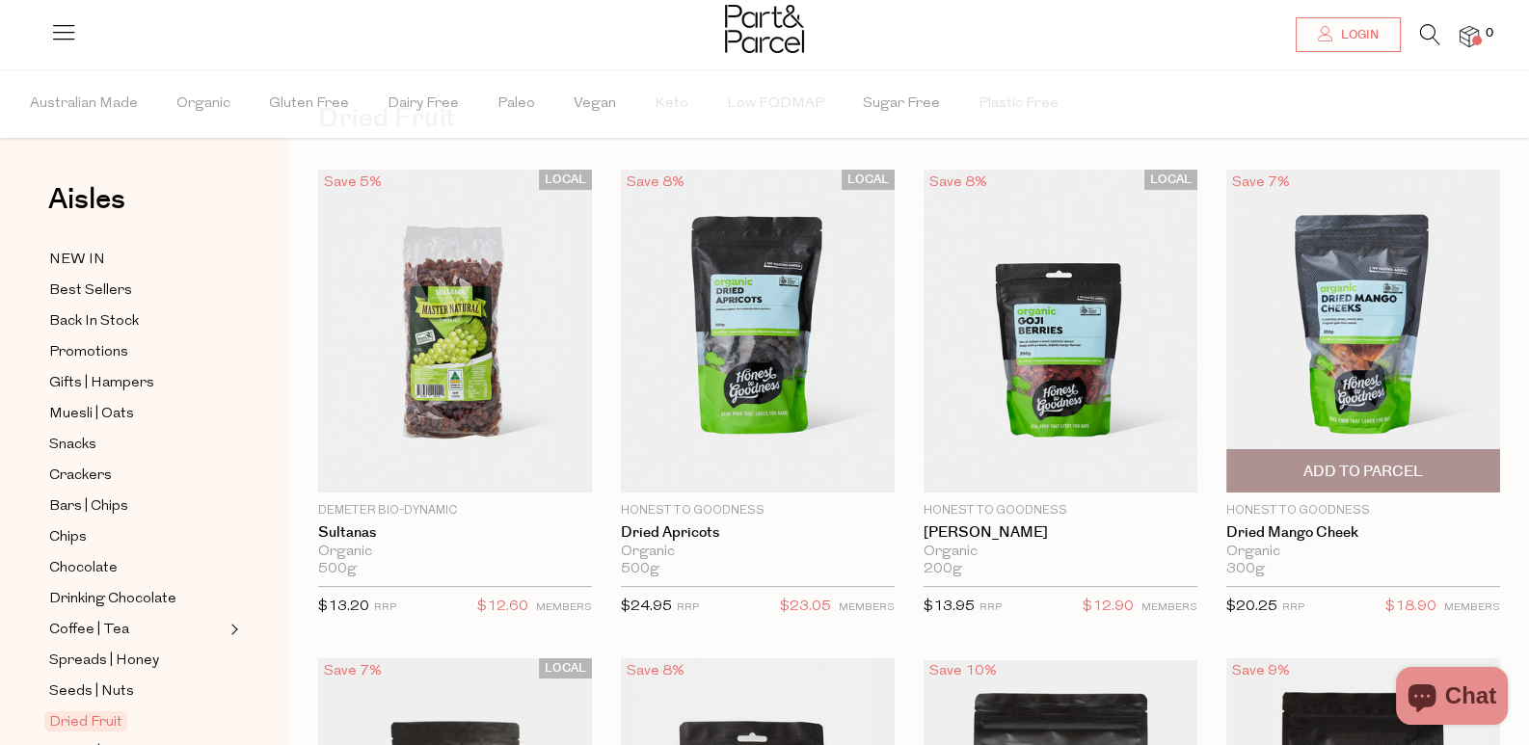
scroll to position [95, 0]
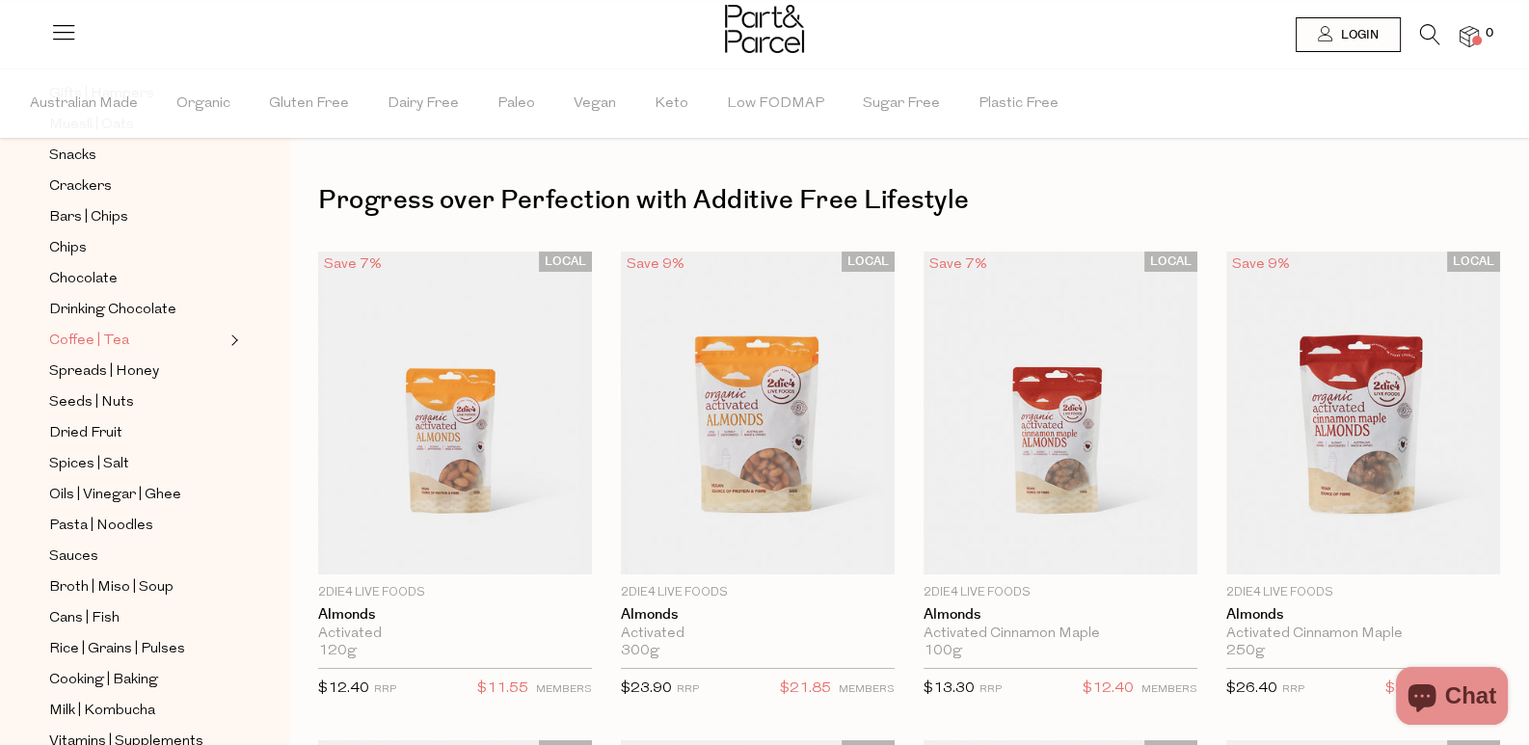
scroll to position [192, 0]
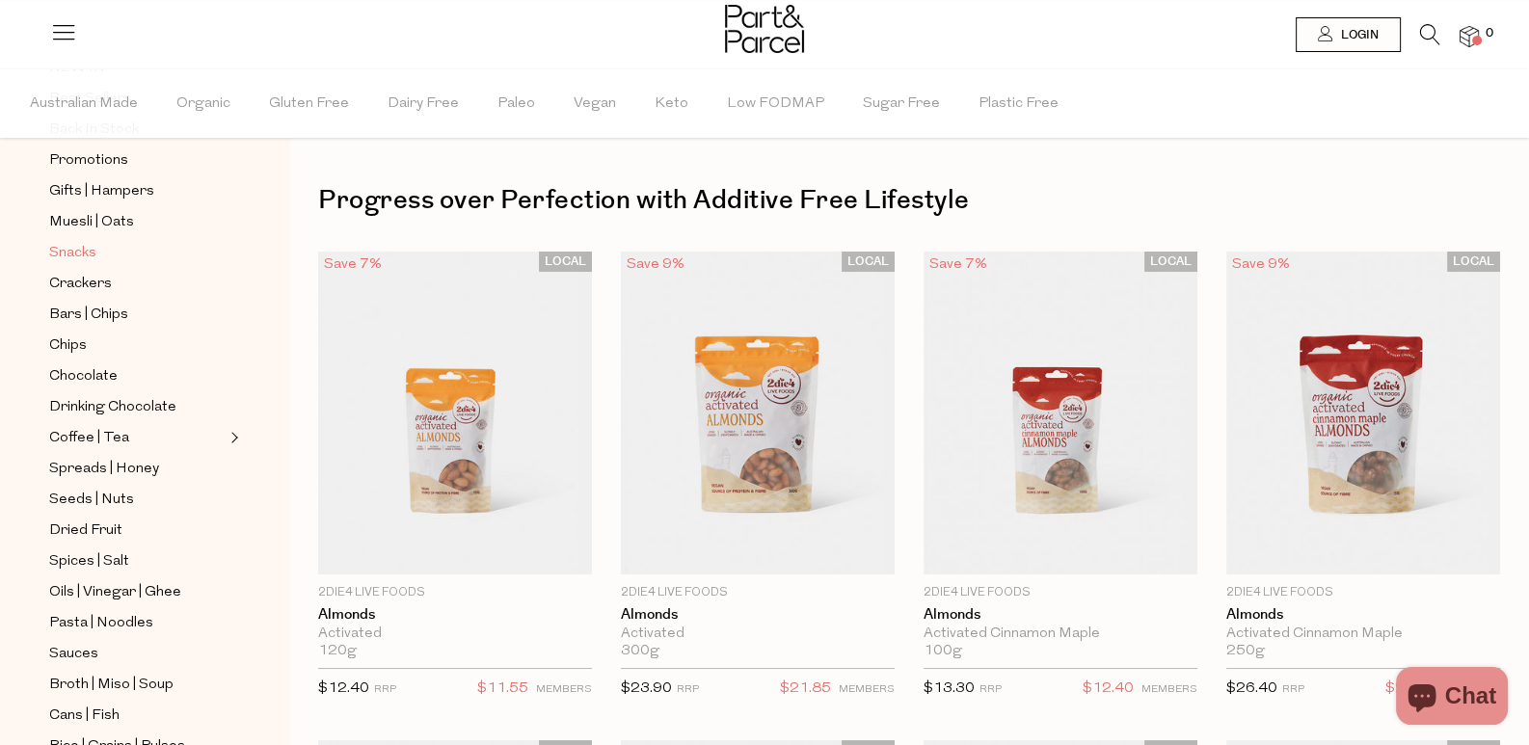
click at [94, 249] on span "Snacks" at bounding box center [72, 253] width 47 height 23
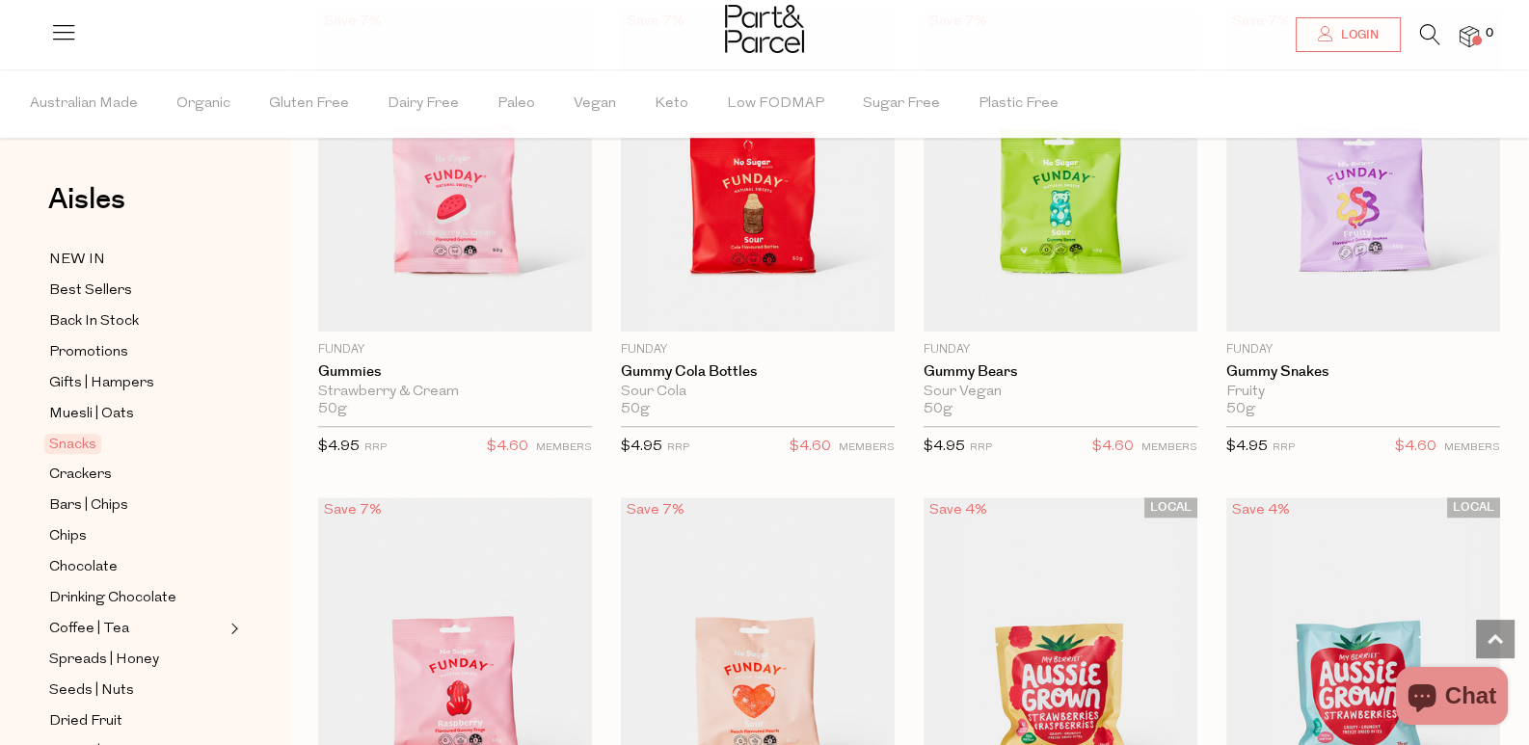
scroll to position [2604, 0]
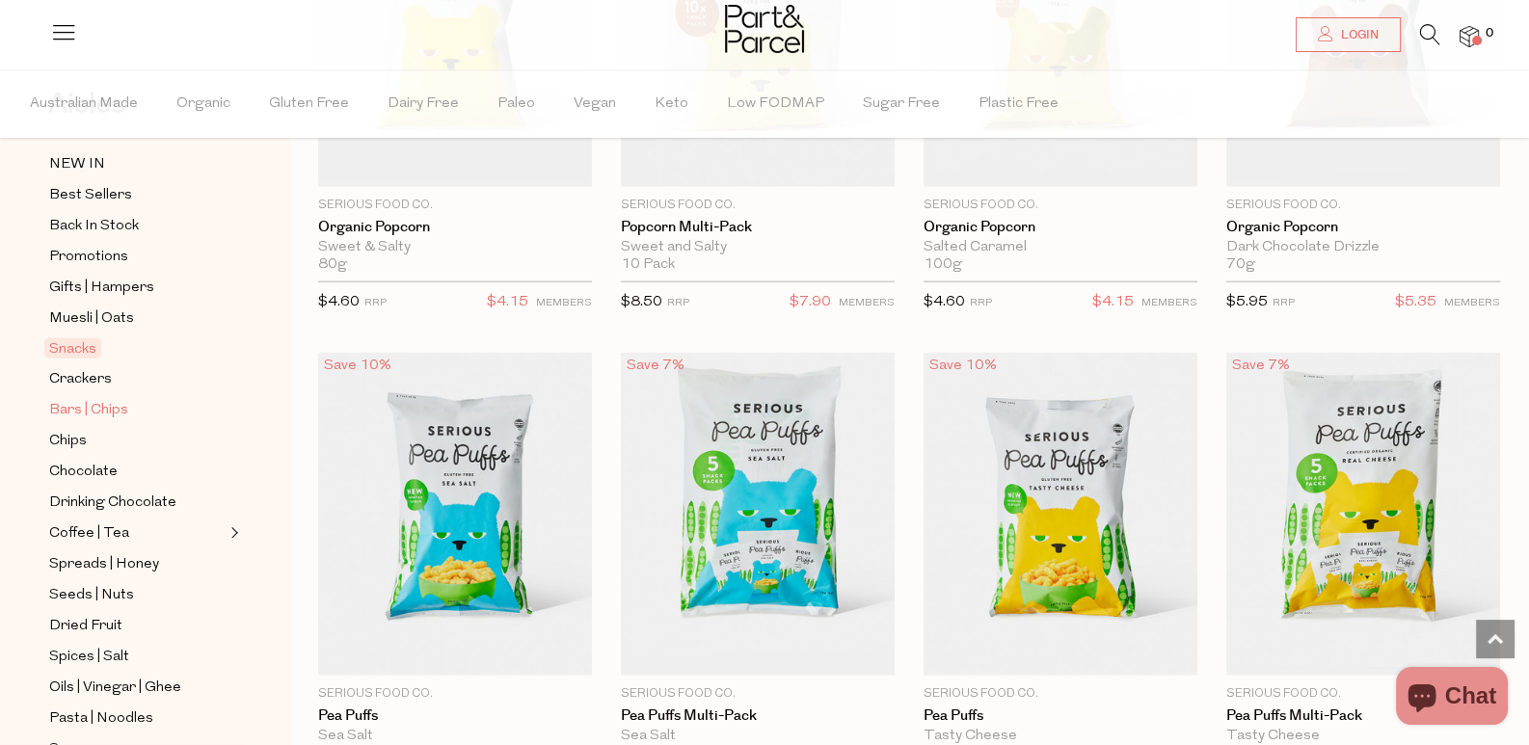
scroll to position [192, 0]
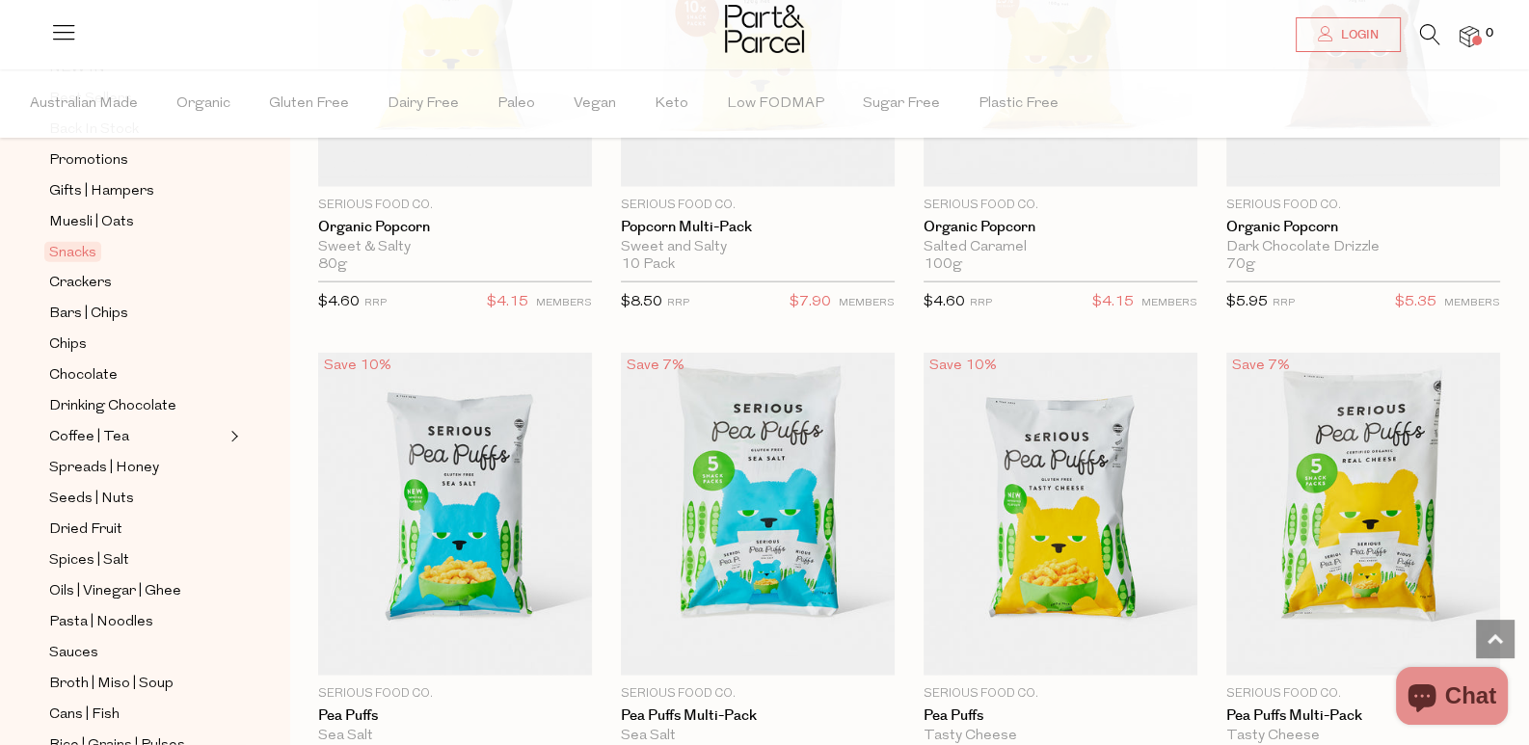
click at [118, 471] on ul "NEW IN Best Sellers Back In Stock Promotions Gifts | Hampers Muesli | Oats Snac…" at bounding box center [144, 577] width 206 height 1042
click at [116, 488] on span "Seeds | Nuts" at bounding box center [91, 499] width 85 height 23
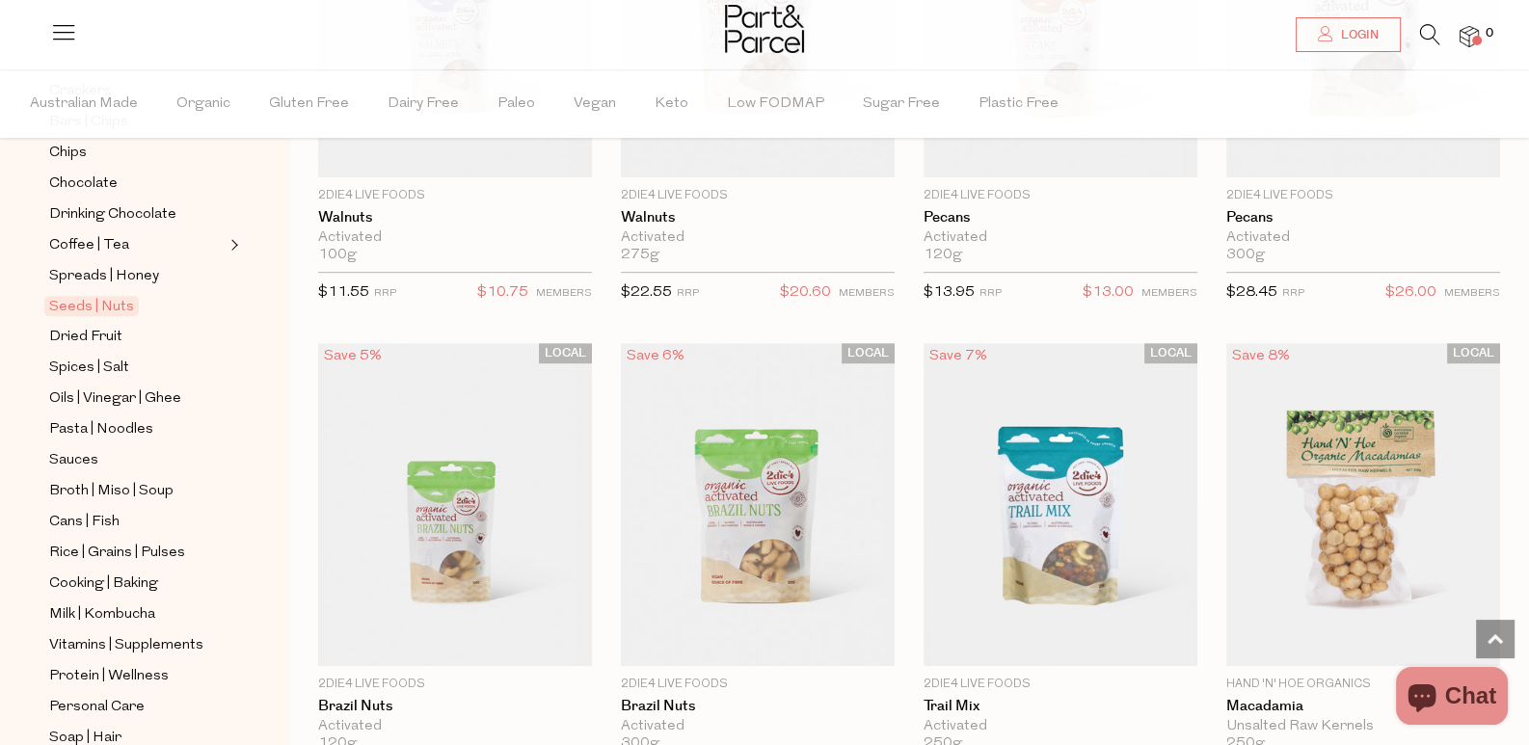
scroll to position [1350, 0]
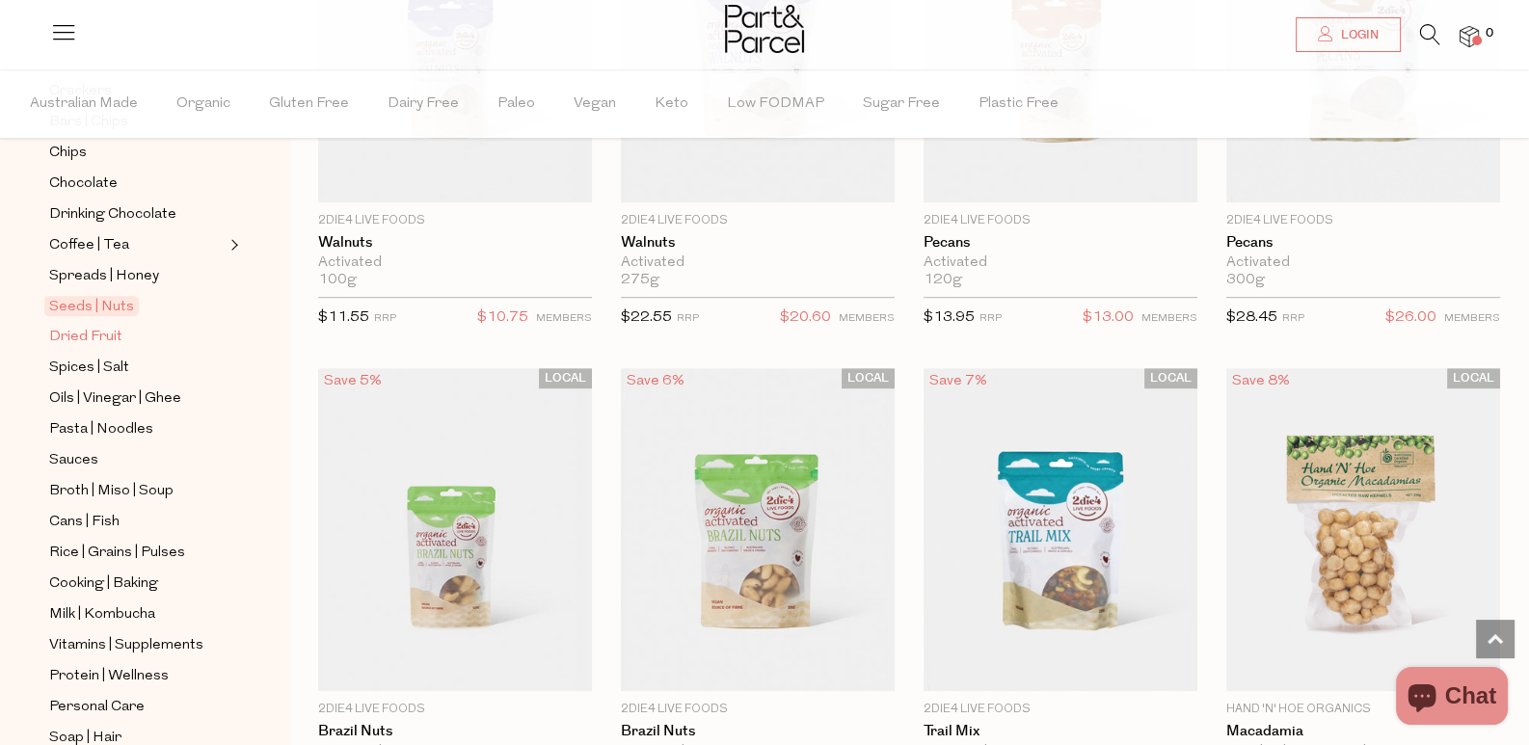
click at [99, 326] on span "Dried Fruit" at bounding box center [85, 337] width 73 height 23
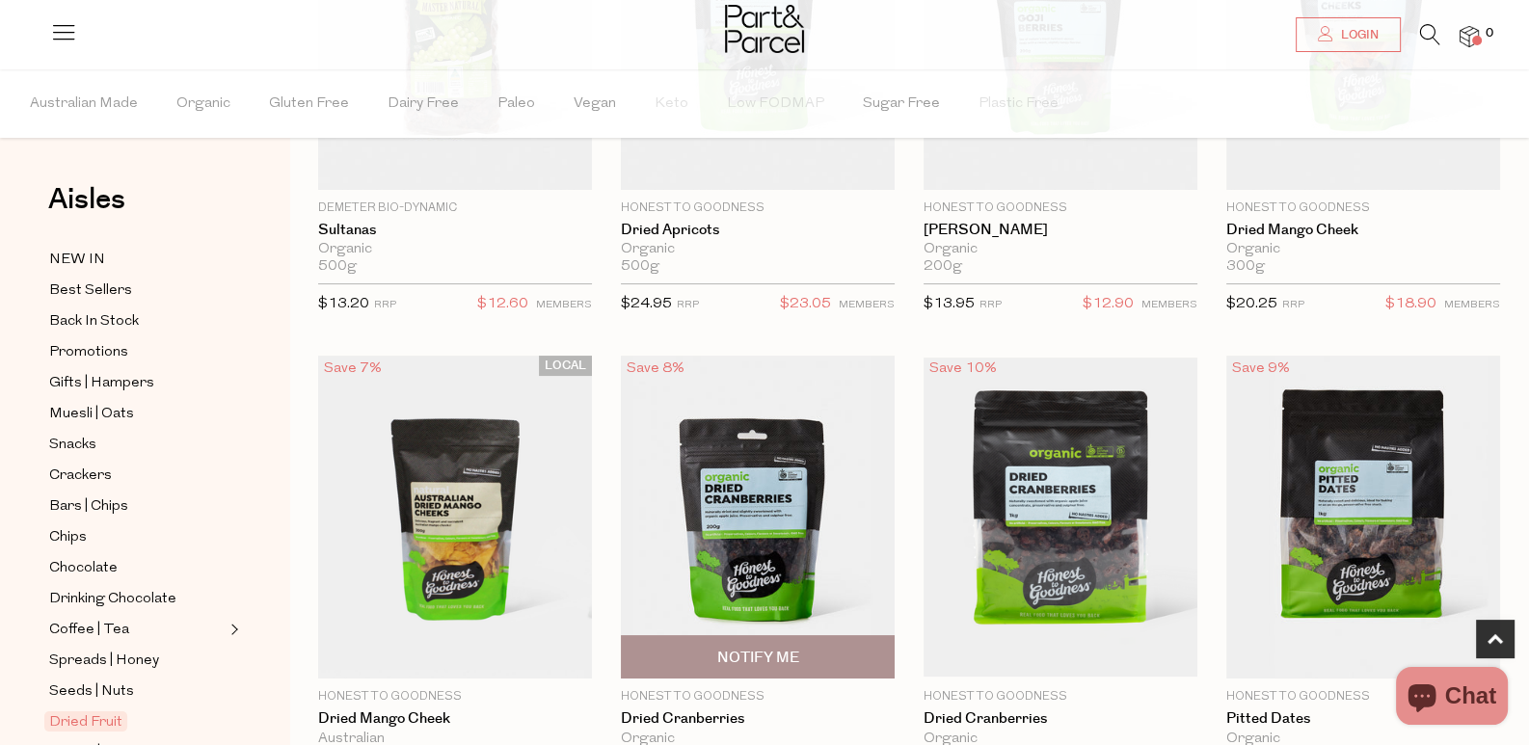
scroll to position [867, 0]
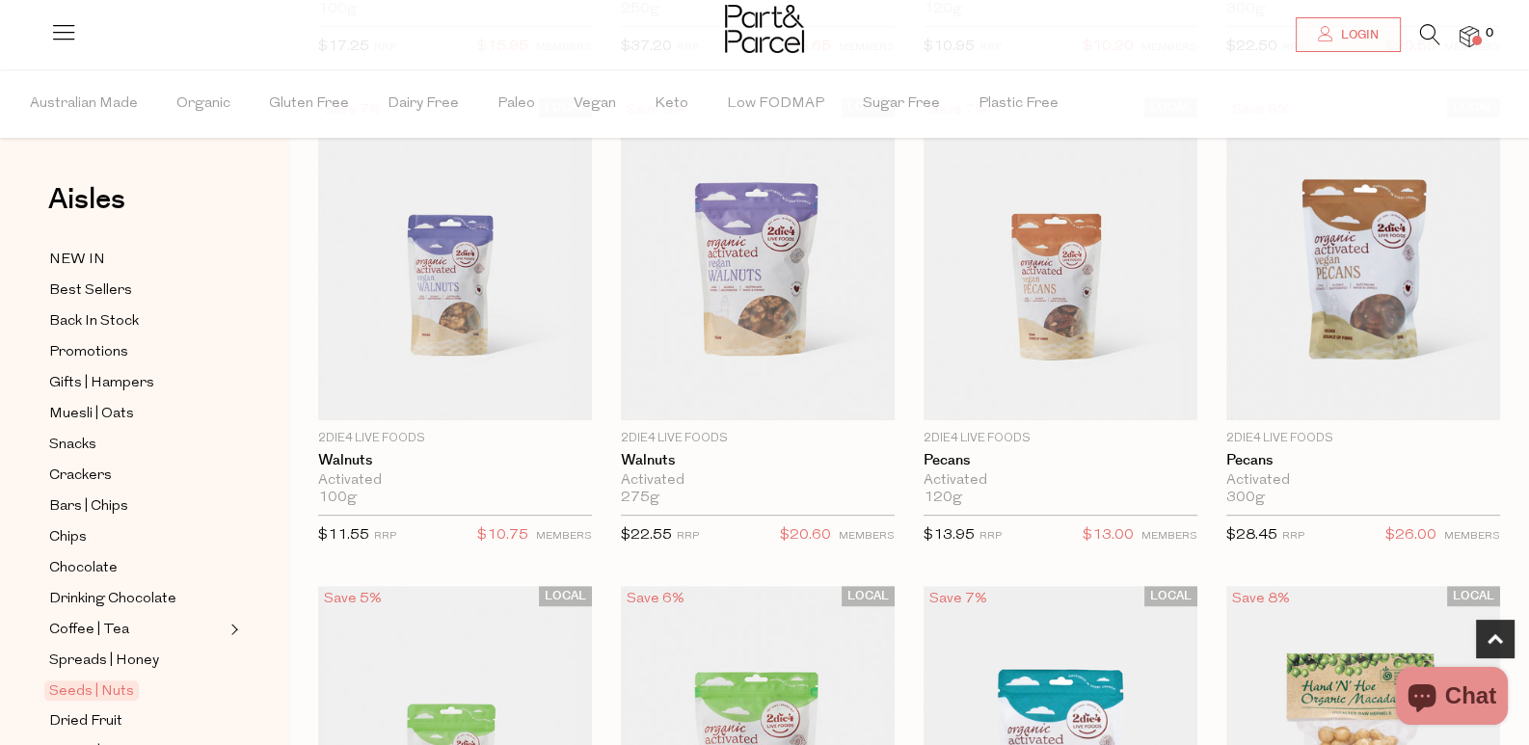
scroll to position [1157, 0]
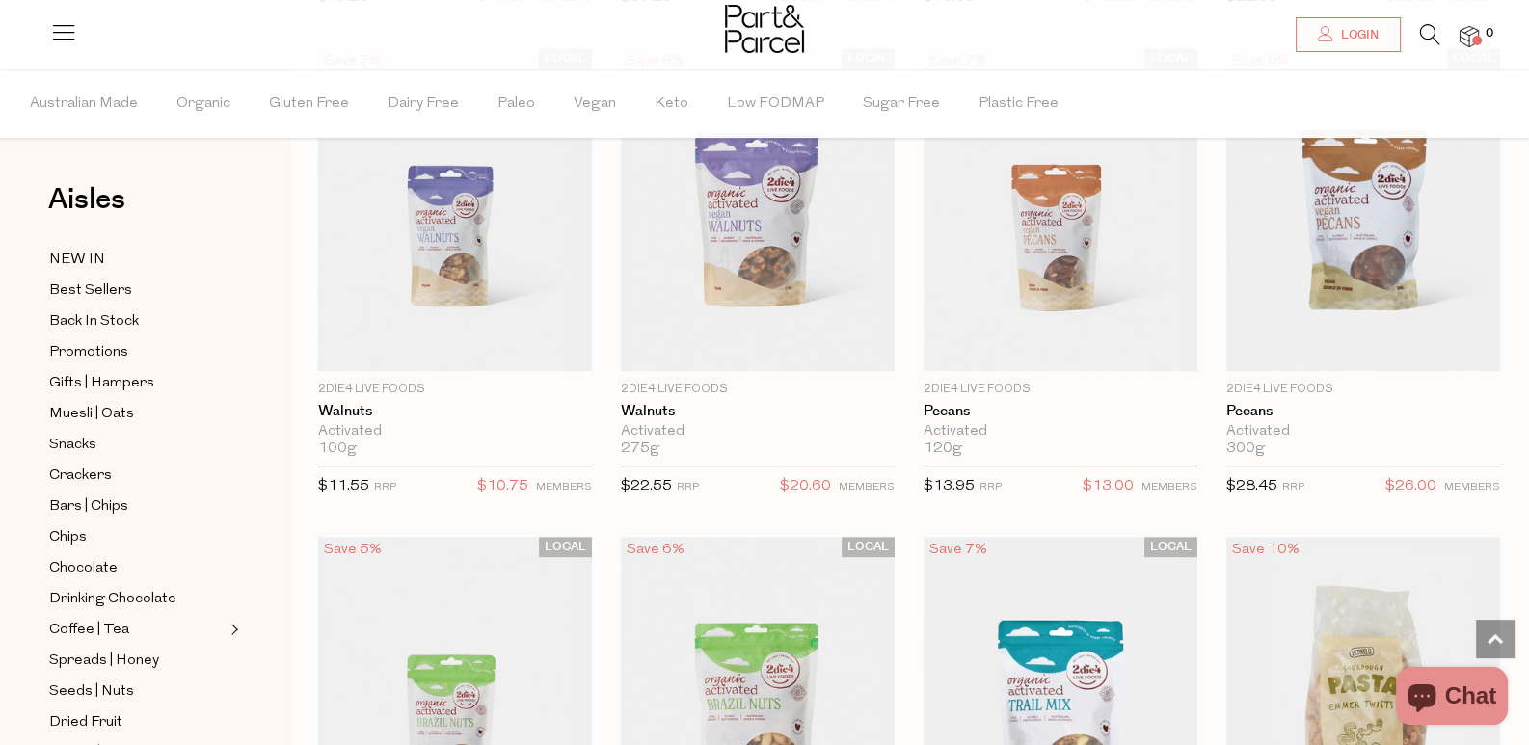
scroll to position [1350, 0]
